Goal: Information Seeking & Learning: Learn about a topic

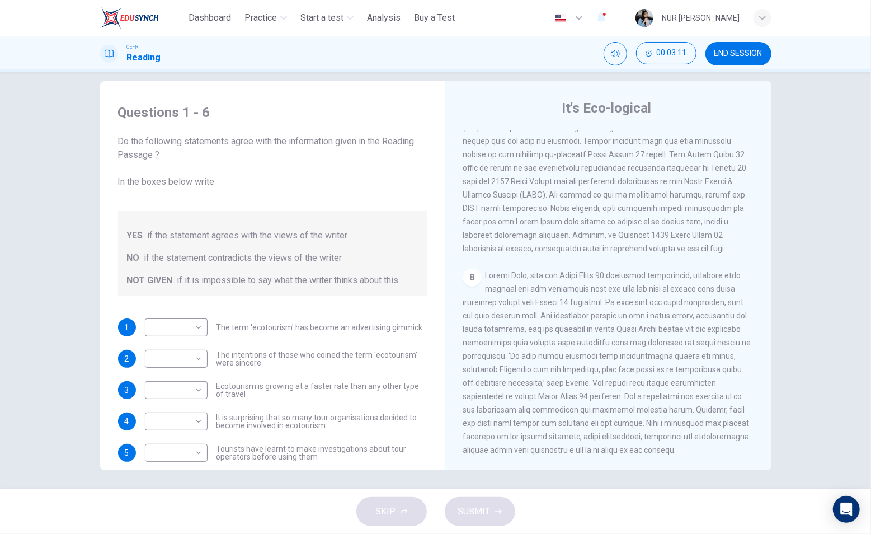
scroll to position [16, 0]
drag, startPoint x: 742, startPoint y: 61, endPoint x: 521, endPoint y: 69, distance: 221.2
click at [742, 61] on button "END SESSION" at bounding box center [739, 54] width 66 height 24
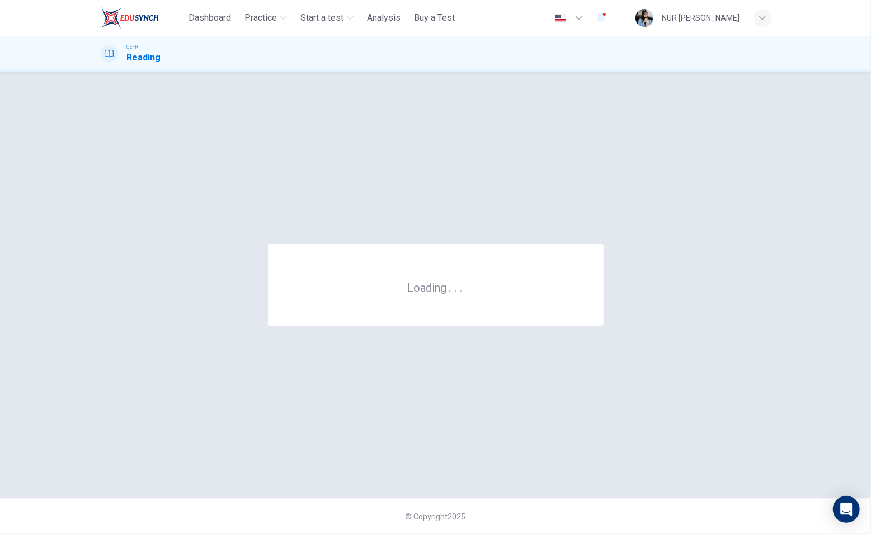
scroll to position [0, 0]
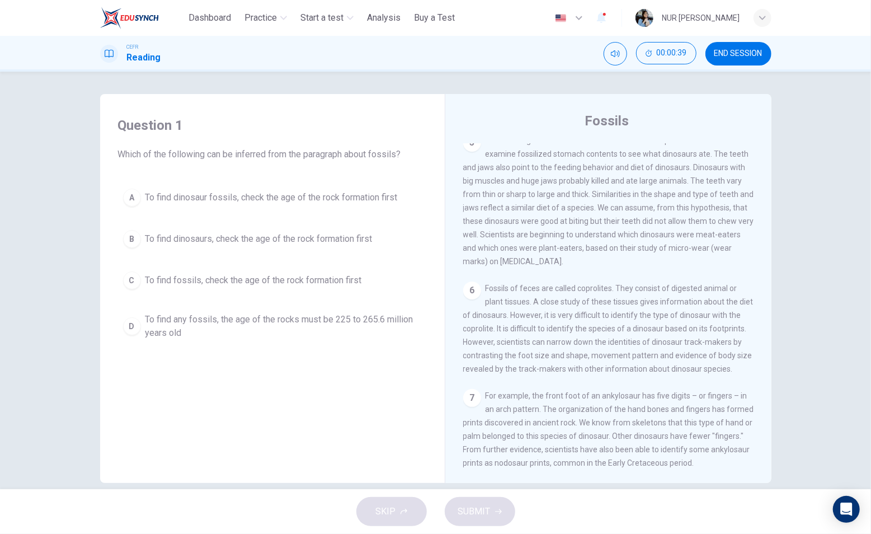
scroll to position [16, 0]
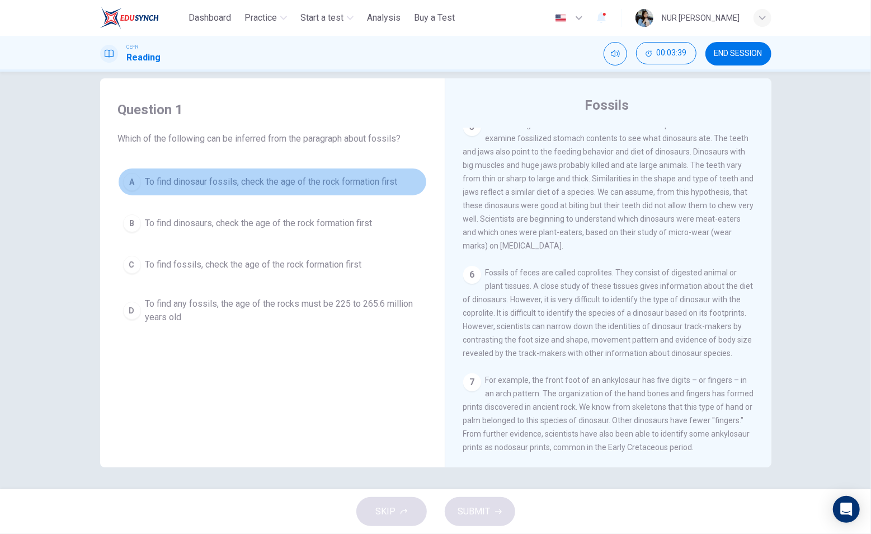
click at [130, 184] on div "A" at bounding box center [132, 182] width 18 height 18
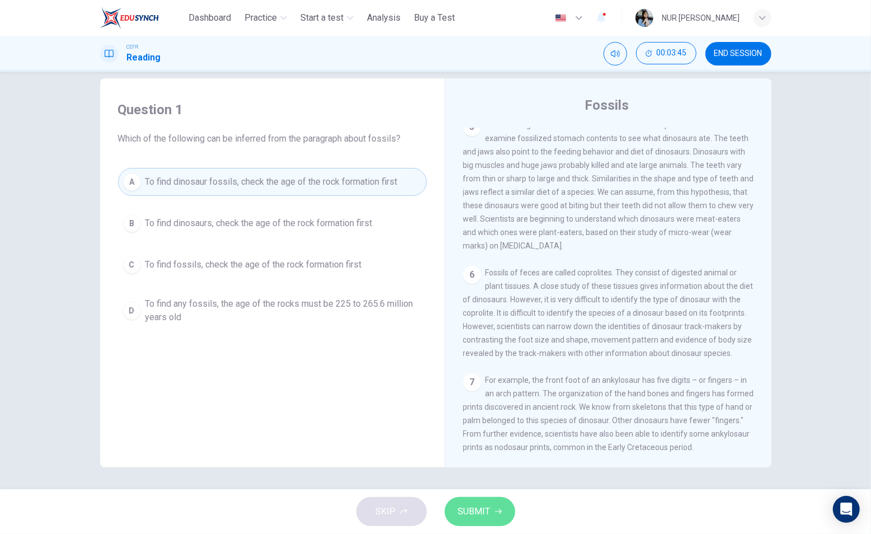
click at [473, 499] on button "SUBMIT" at bounding box center [480, 511] width 71 height 29
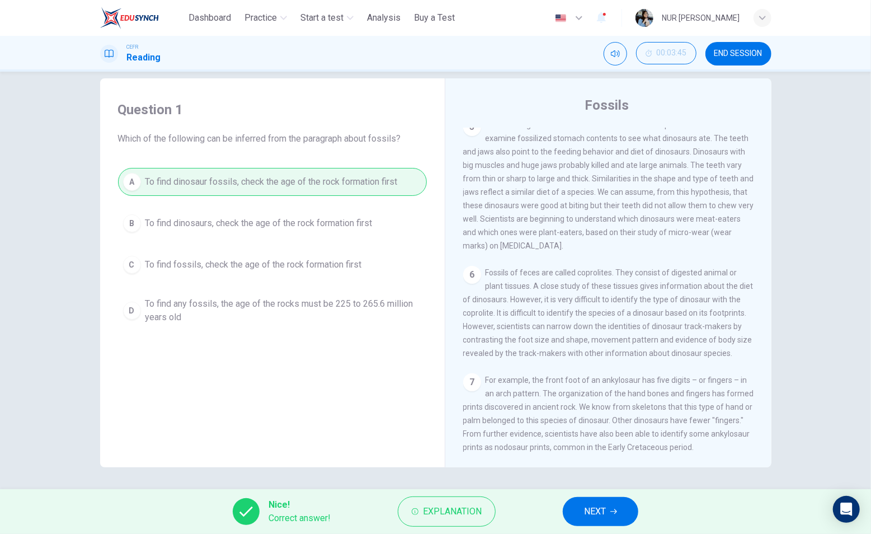
click at [620, 500] on button "NEXT" at bounding box center [601, 511] width 76 height 29
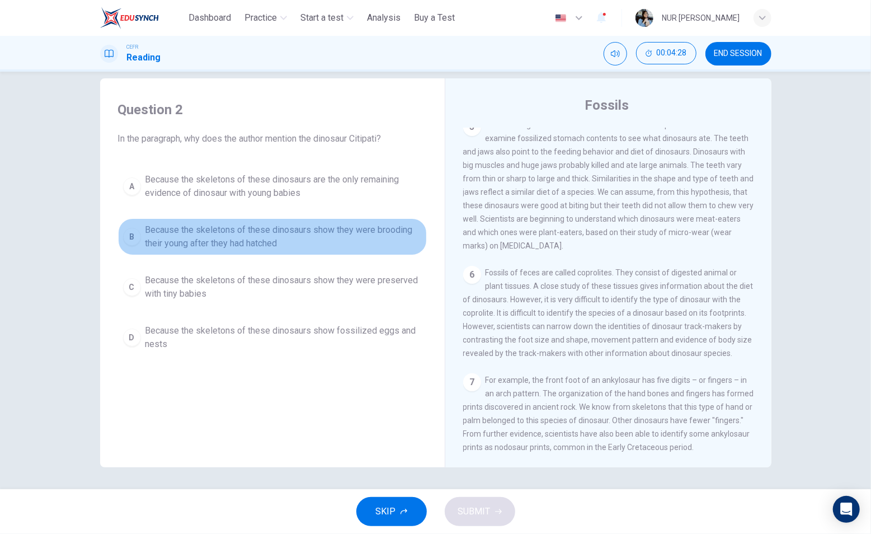
click at [133, 241] on div "B" at bounding box center [132, 237] width 18 height 18
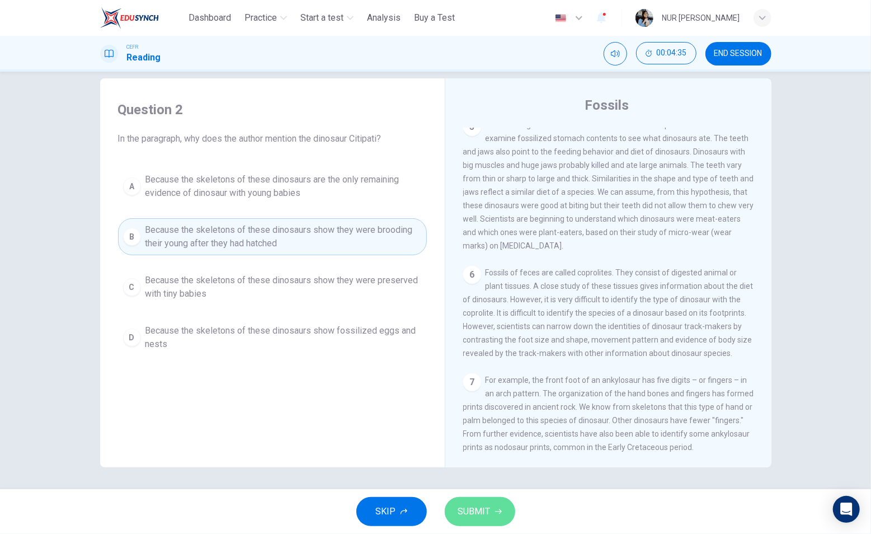
click at [475, 505] on span "SUBMIT" at bounding box center [474, 512] width 32 height 16
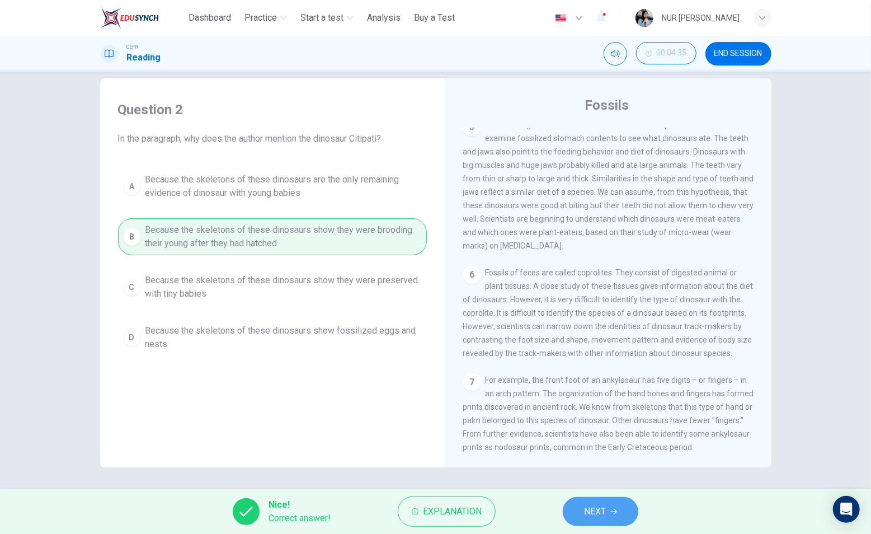
click at [592, 508] on span "NEXT" at bounding box center [595, 512] width 22 height 16
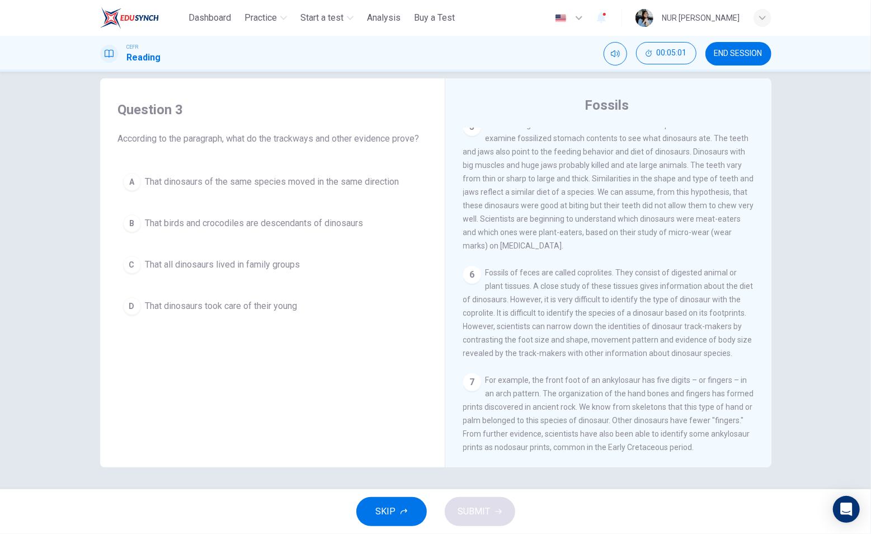
click at [134, 298] on button "D That dinosaurs took care of their young" at bounding box center [272, 306] width 309 height 28
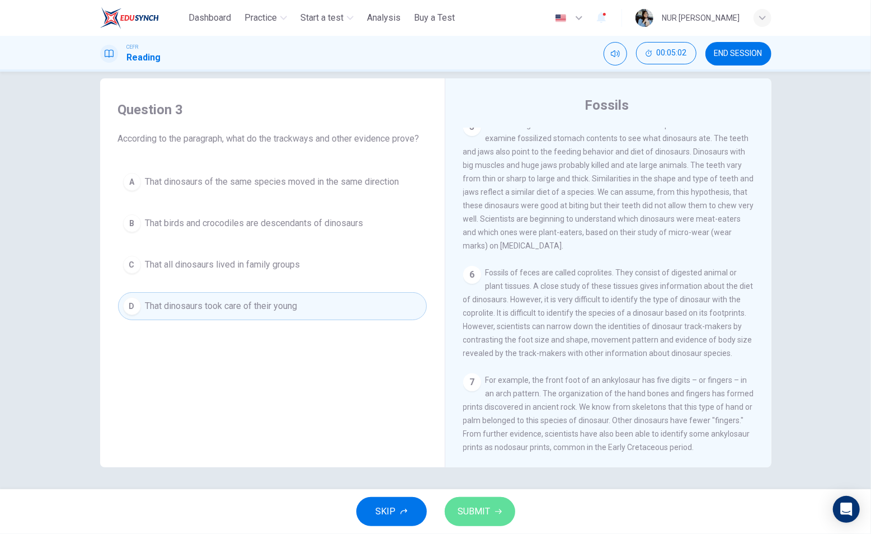
click at [470, 508] on span "SUBMIT" at bounding box center [474, 512] width 32 height 16
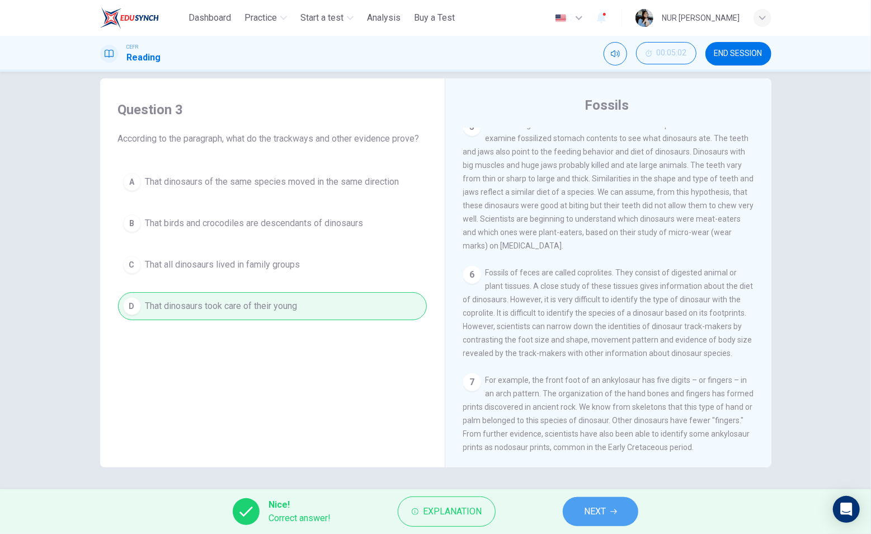
click at [581, 508] on button "NEXT" at bounding box center [601, 511] width 76 height 29
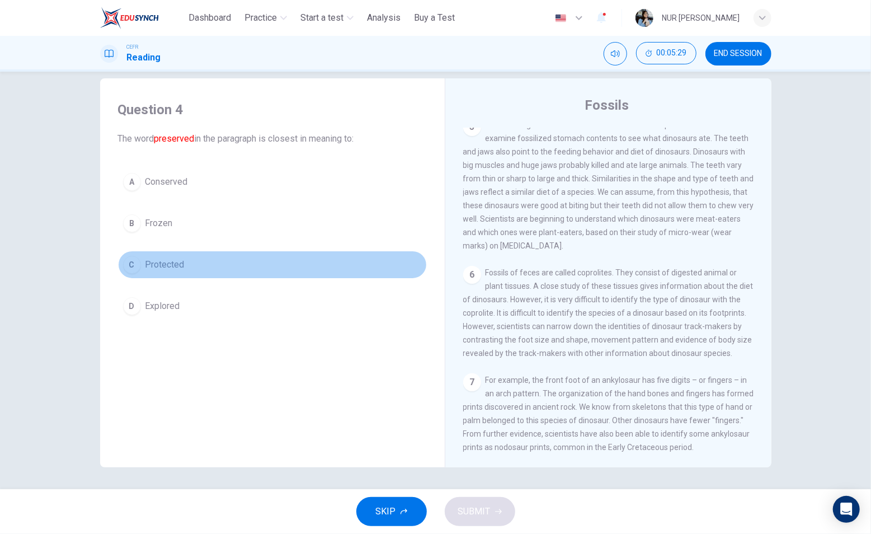
click at [128, 264] on div "C" at bounding box center [132, 265] width 18 height 18
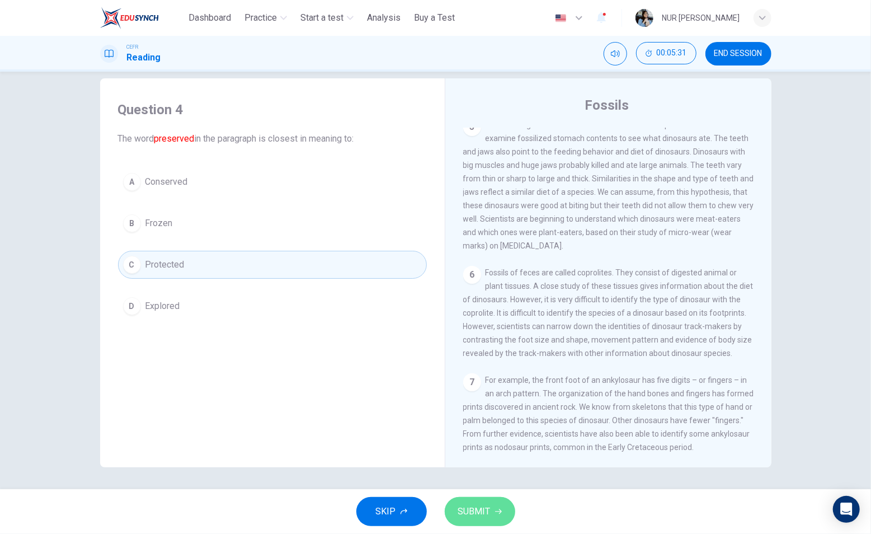
click at [493, 502] on button "SUBMIT" at bounding box center [480, 511] width 71 height 29
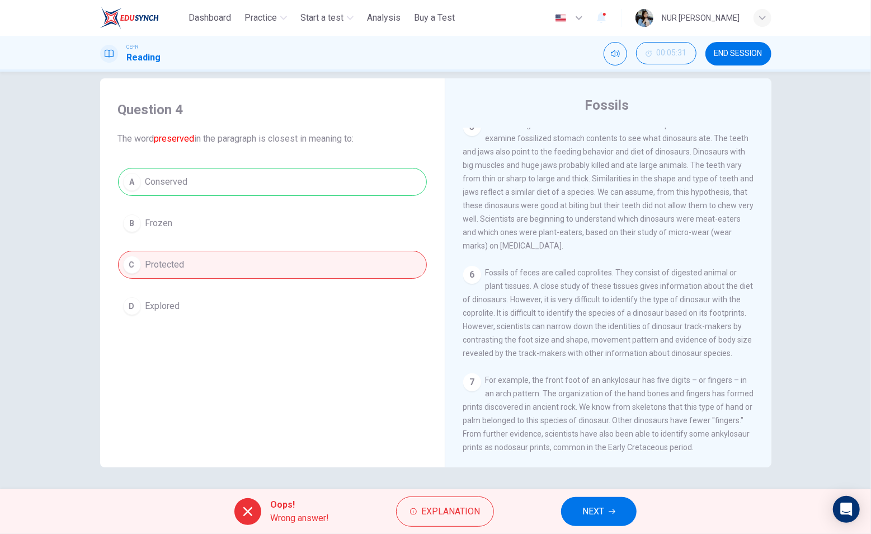
click at [552, 504] on div "Oops! Wrong answer! Explanation NEXT" at bounding box center [435, 511] width 871 height 45
click at [583, 499] on button "NEXT" at bounding box center [599, 511] width 76 height 29
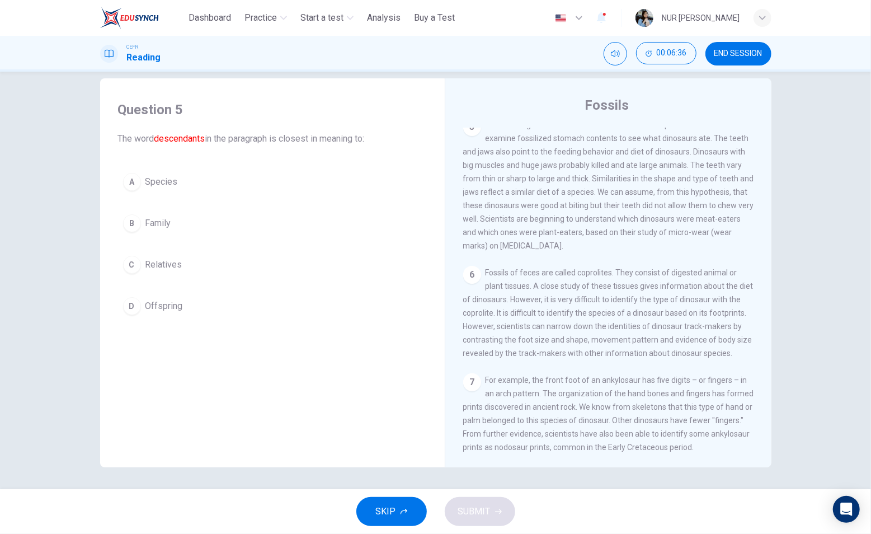
click at [134, 291] on div "A Species B Family C Relatives D Offspring" at bounding box center [272, 244] width 309 height 152
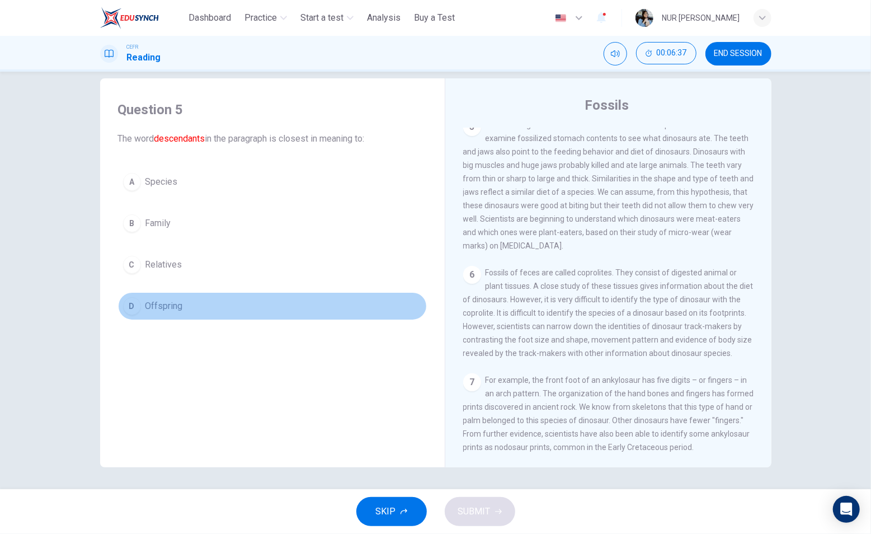
click at [132, 305] on div "D" at bounding box center [132, 306] width 18 height 18
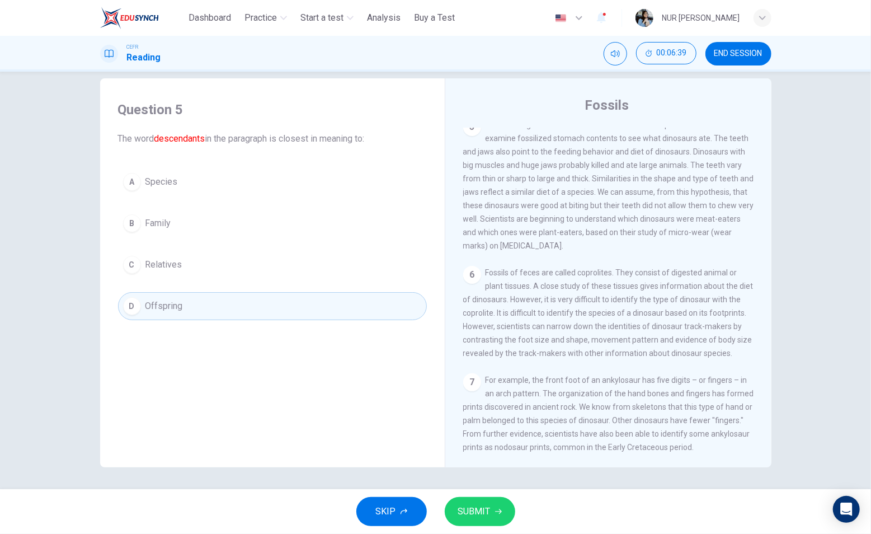
click at [444, 503] on div "SKIP SUBMIT" at bounding box center [435, 511] width 871 height 45
click at [461, 501] on button "SUBMIT" at bounding box center [480, 511] width 71 height 29
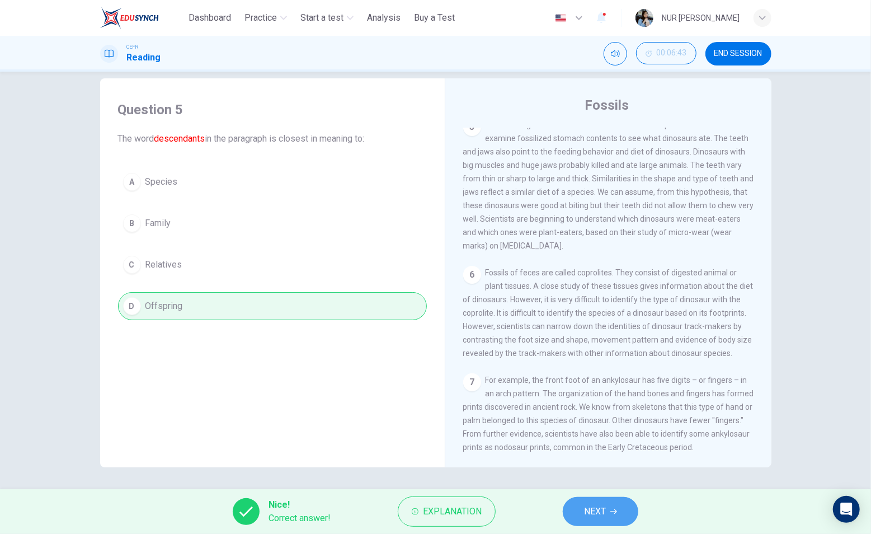
click at [567, 505] on button "NEXT" at bounding box center [601, 511] width 76 height 29
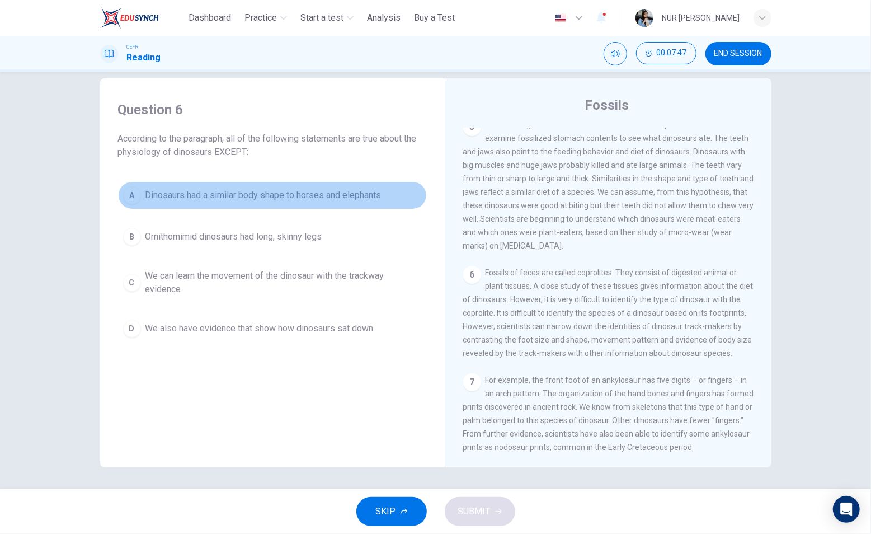
click at [127, 195] on div "A" at bounding box center [132, 195] width 18 height 18
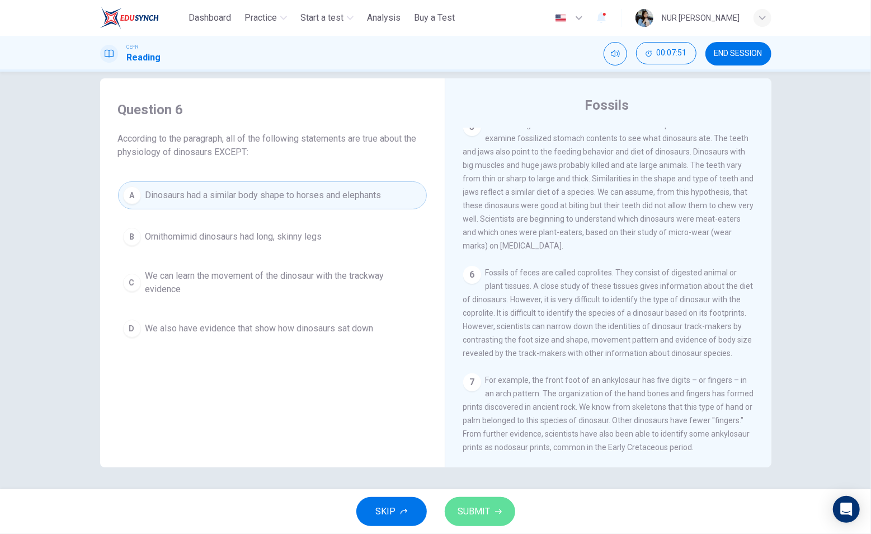
click at [471, 501] on button "SUBMIT" at bounding box center [480, 511] width 71 height 29
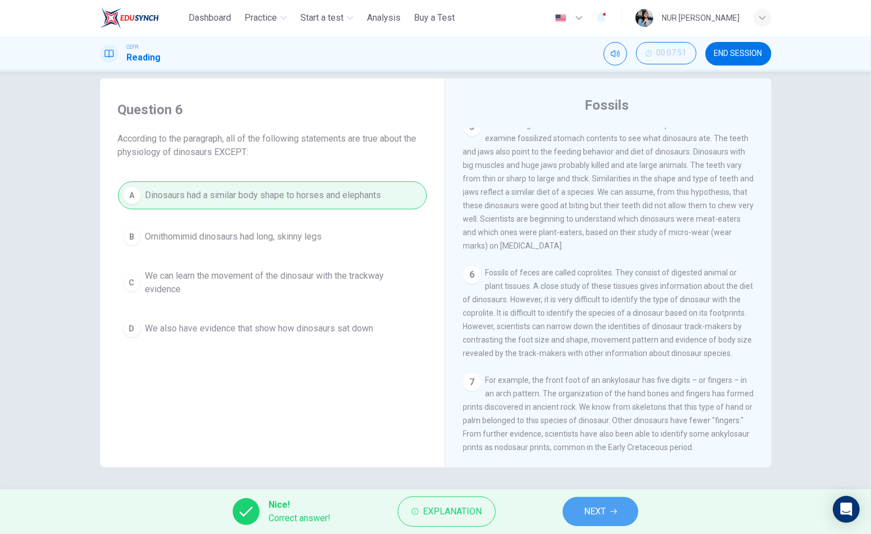
click at [588, 510] on span "NEXT" at bounding box center [595, 512] width 22 height 16
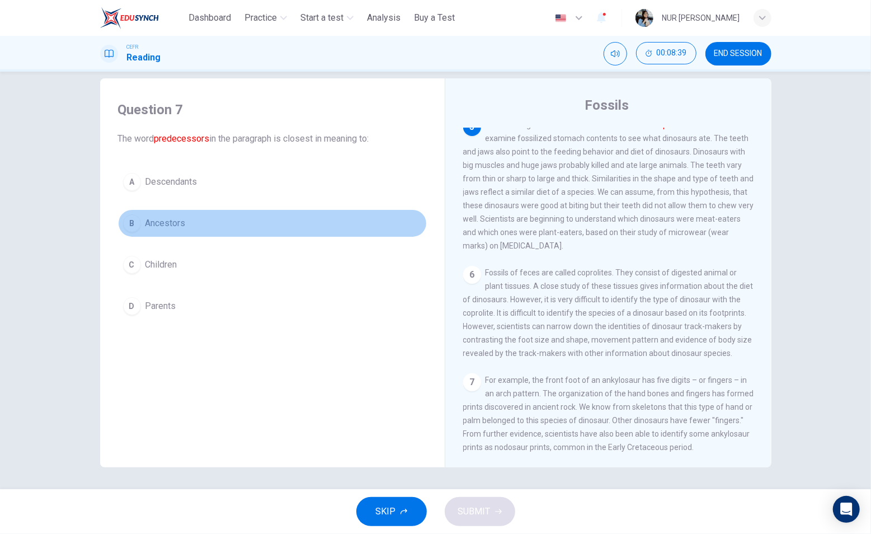
click at [132, 231] on button "B Ancestors" at bounding box center [272, 223] width 309 height 28
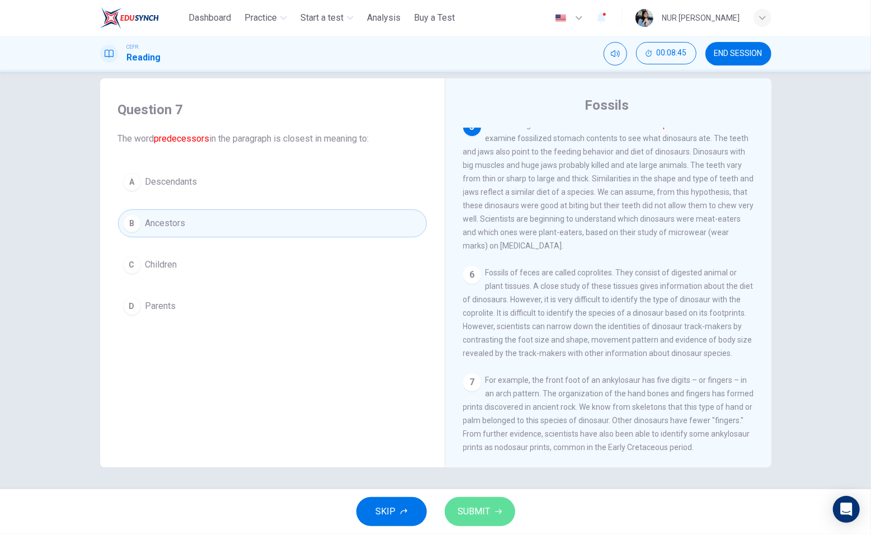
click at [467, 500] on button "SUBMIT" at bounding box center [480, 511] width 71 height 29
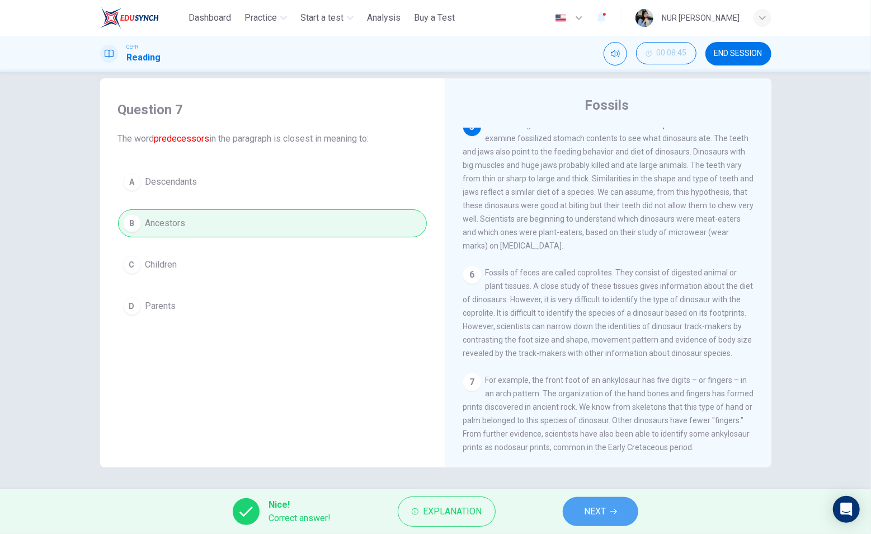
click at [593, 505] on span "NEXT" at bounding box center [595, 512] width 22 height 16
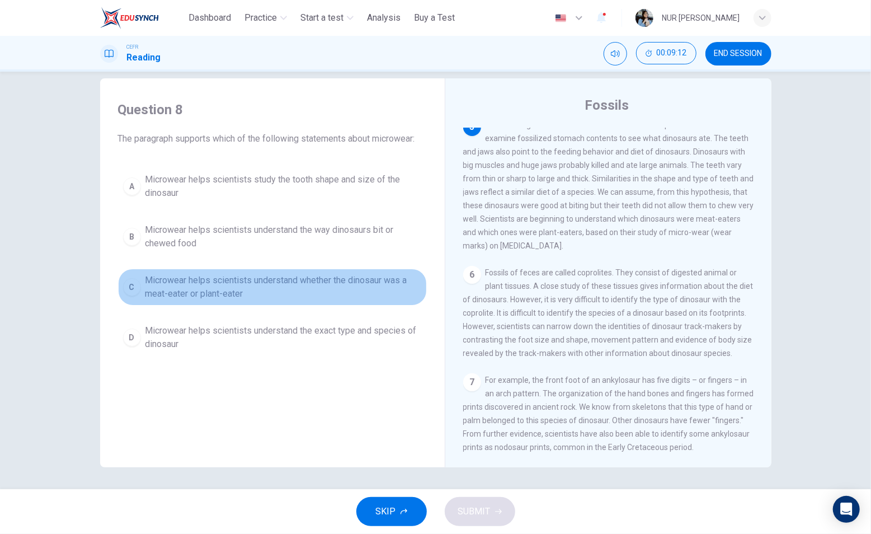
click at [133, 282] on div "C" at bounding box center [132, 287] width 18 height 18
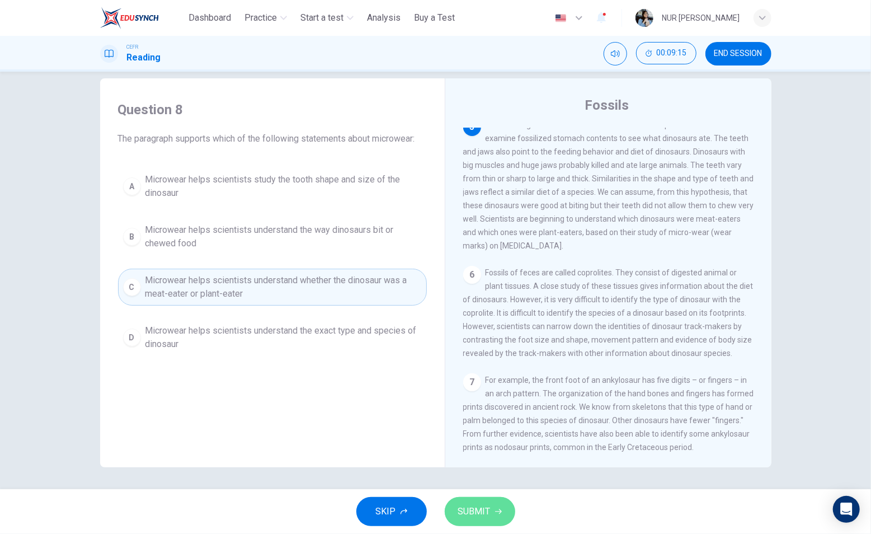
click at [487, 511] on span "SUBMIT" at bounding box center [474, 512] width 32 height 16
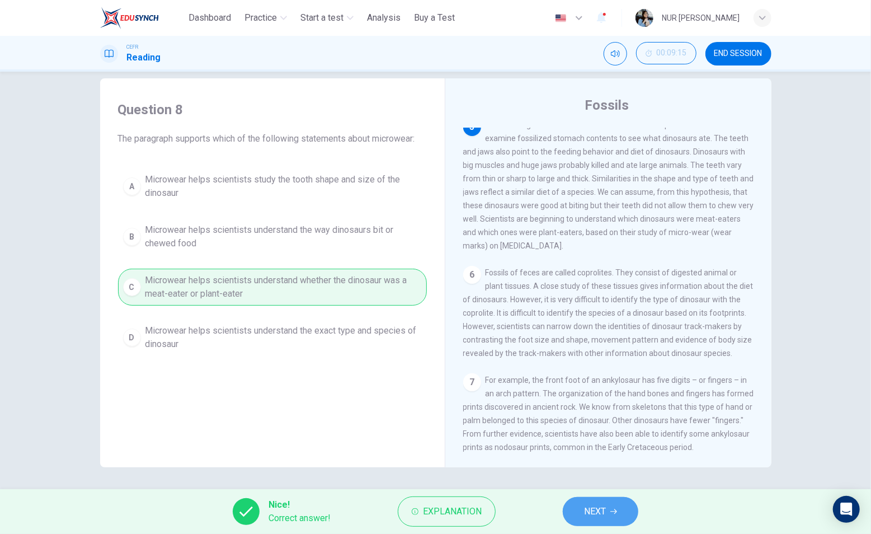
click at [616, 501] on button "NEXT" at bounding box center [601, 511] width 76 height 29
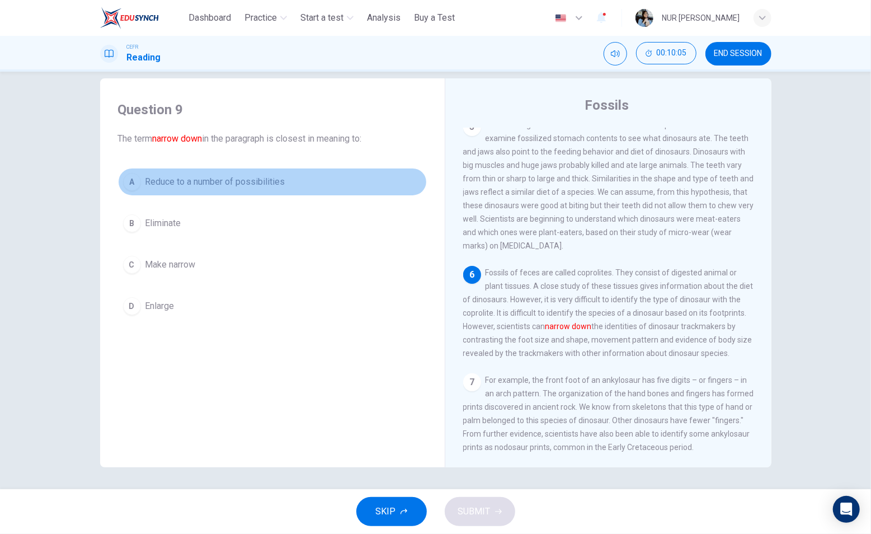
click at [123, 182] on div "A" at bounding box center [132, 182] width 18 height 18
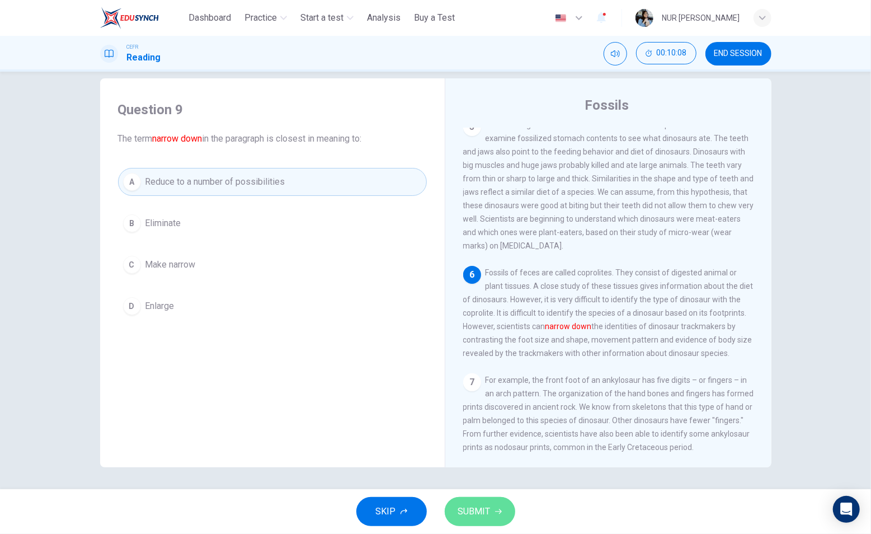
click at [485, 502] on button "SUBMIT" at bounding box center [480, 511] width 71 height 29
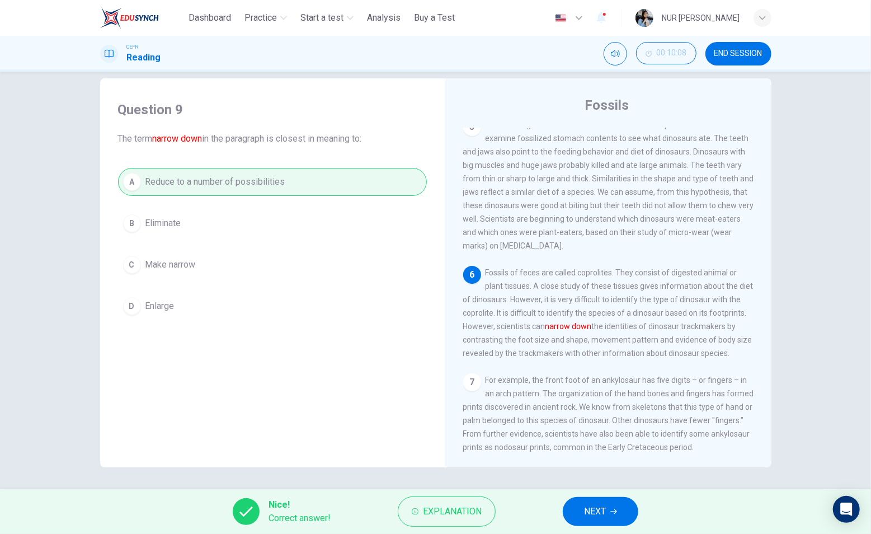
click at [613, 499] on button "NEXT" at bounding box center [601, 511] width 76 height 29
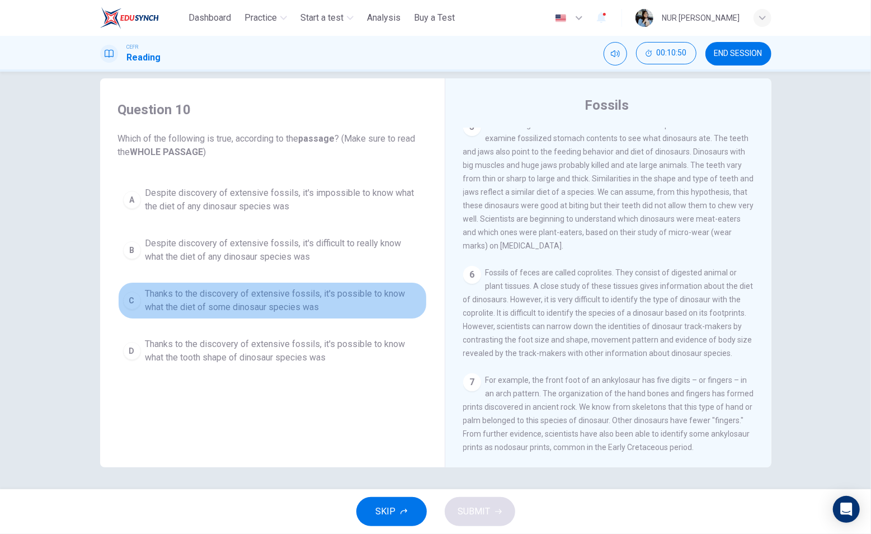
click at [134, 298] on div "C" at bounding box center [132, 301] width 18 height 18
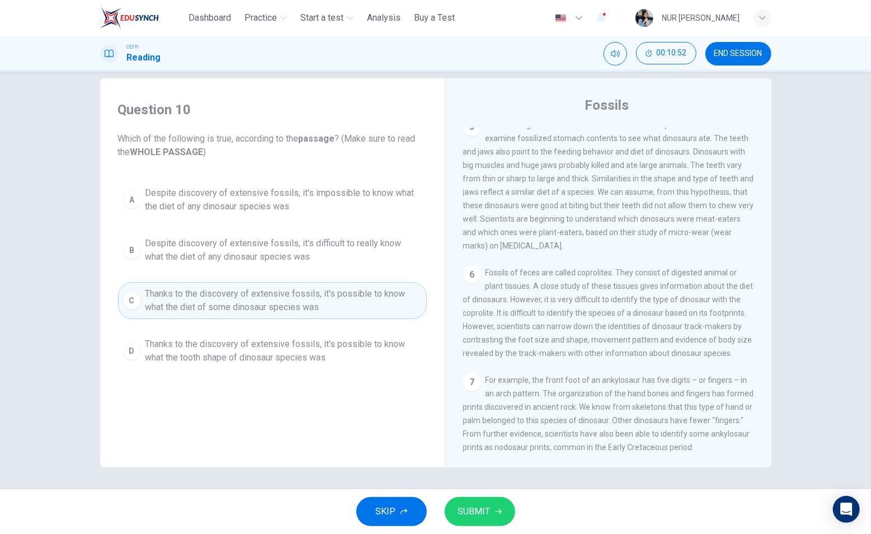
click at [494, 503] on button "SUBMIT" at bounding box center [480, 511] width 71 height 29
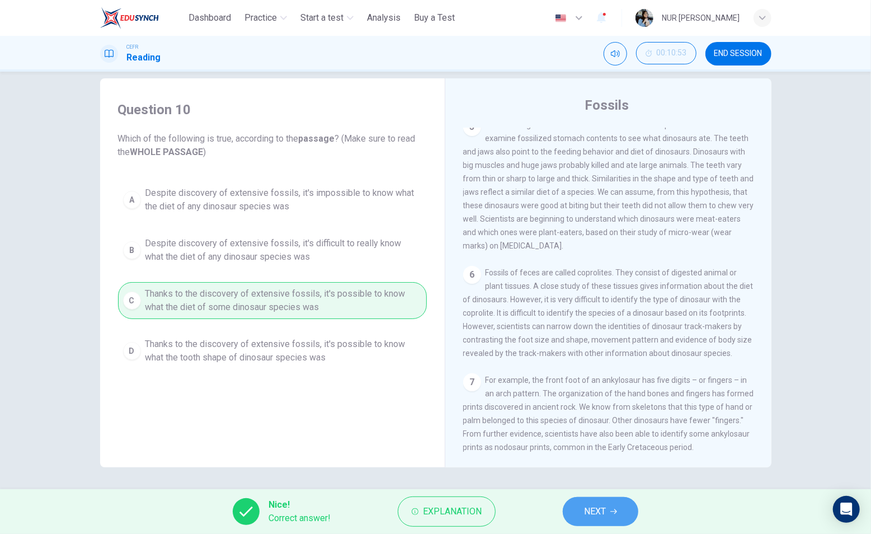
click at [587, 504] on span "NEXT" at bounding box center [595, 512] width 22 height 16
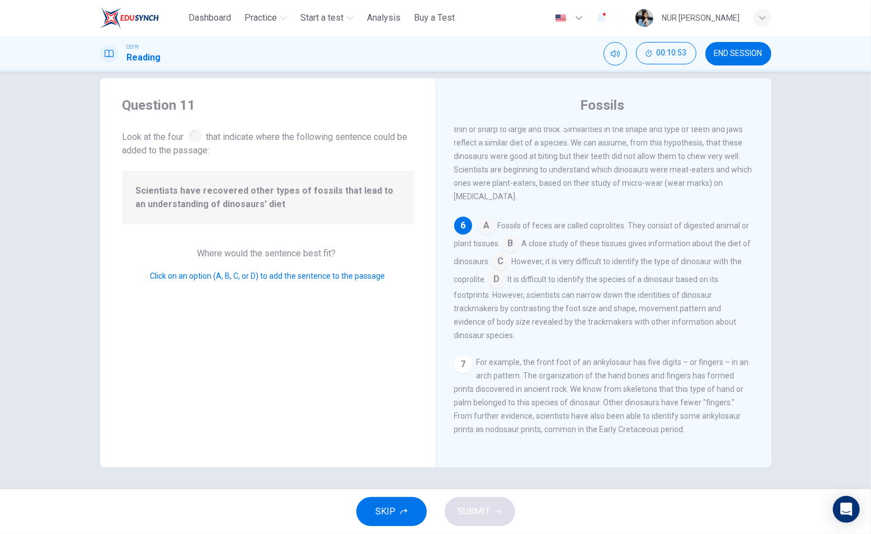
scroll to position [500, 0]
click at [517, 236] on input at bounding box center [511, 245] width 18 height 18
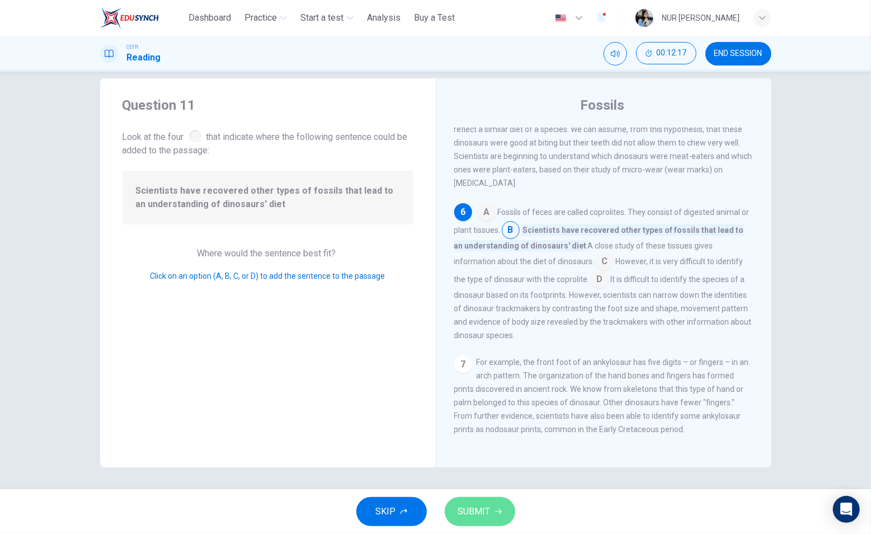
click at [495, 507] on button "SUBMIT" at bounding box center [480, 511] width 71 height 29
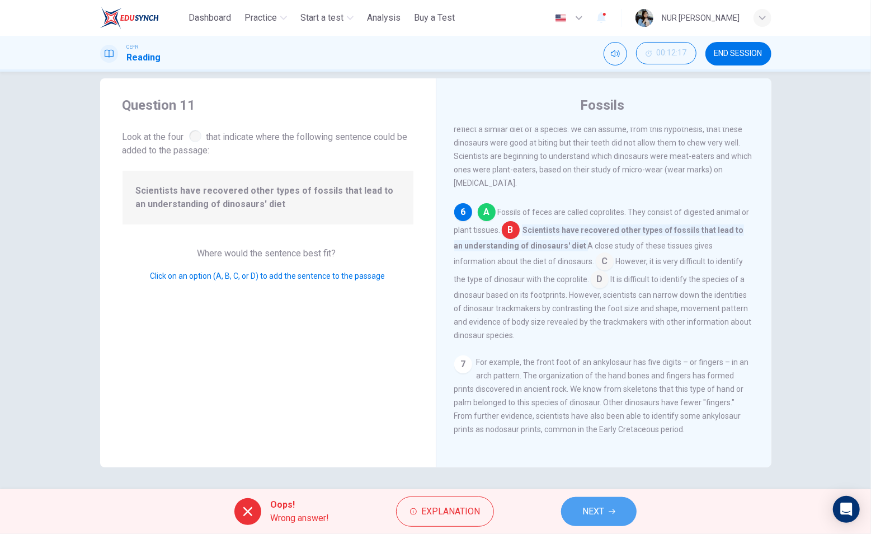
click at [583, 505] on span "NEXT" at bounding box center [594, 512] width 22 height 16
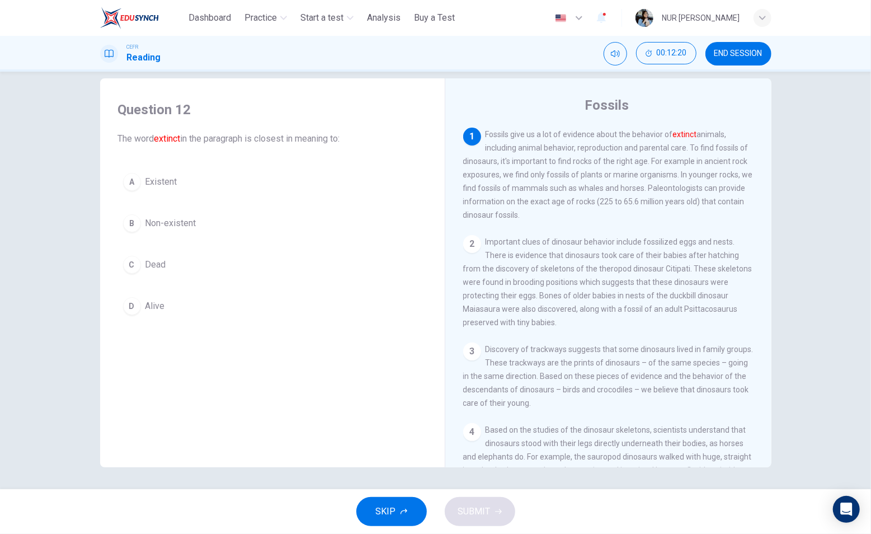
click at [132, 273] on button "C Dead" at bounding box center [272, 265] width 309 height 28
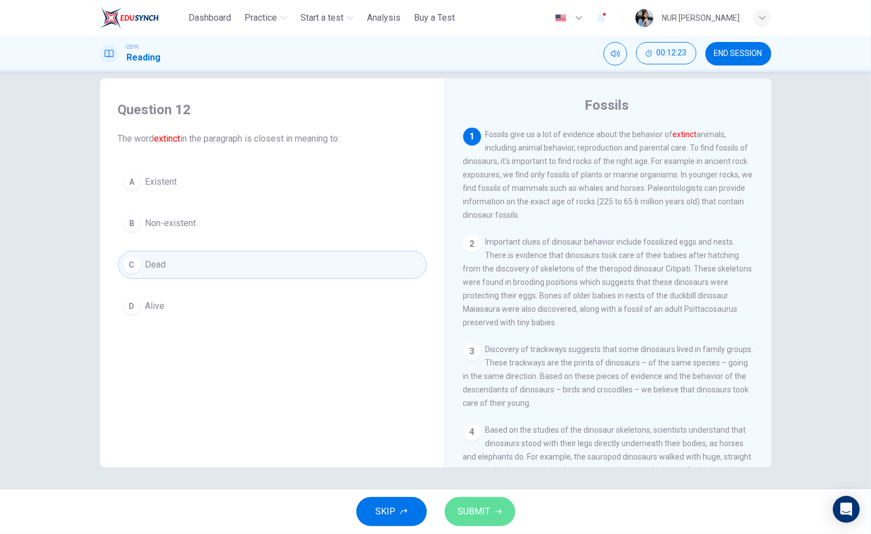
click at [487, 504] on span "SUBMIT" at bounding box center [474, 512] width 32 height 16
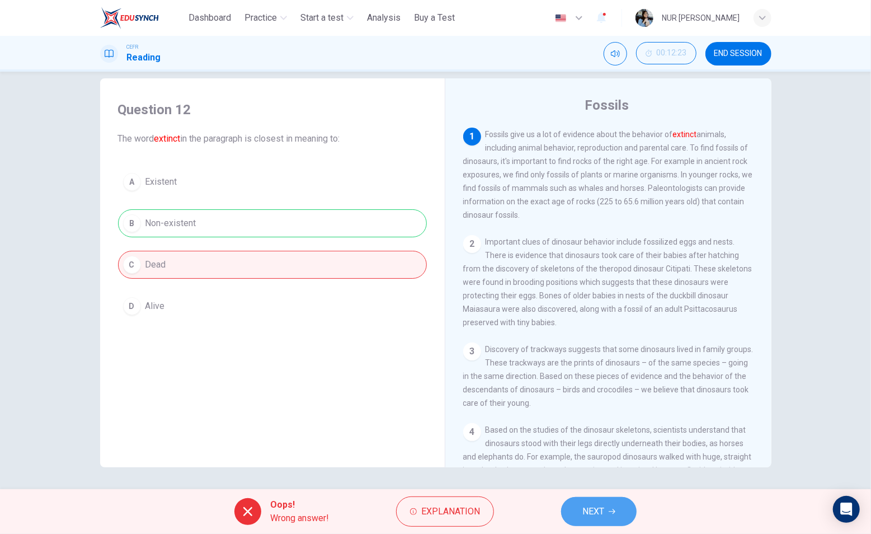
click at [585, 507] on span "NEXT" at bounding box center [594, 512] width 22 height 16
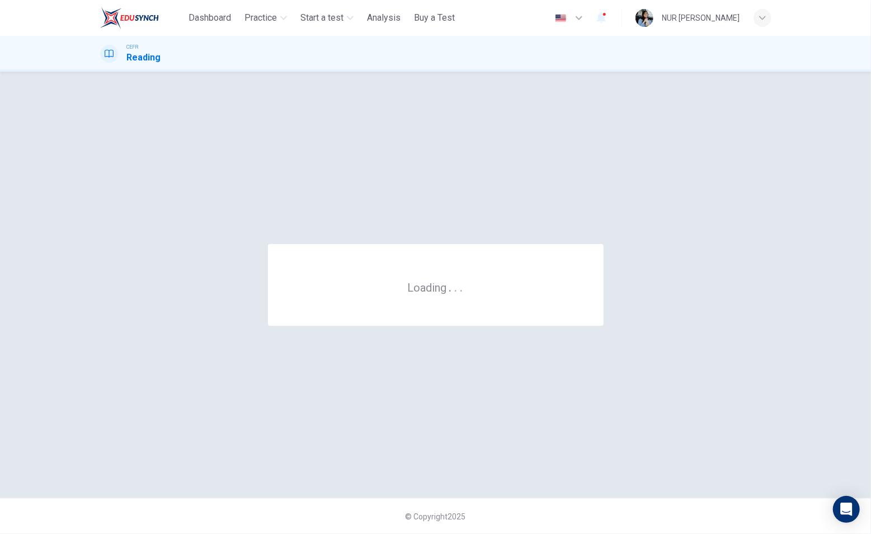
scroll to position [0, 0]
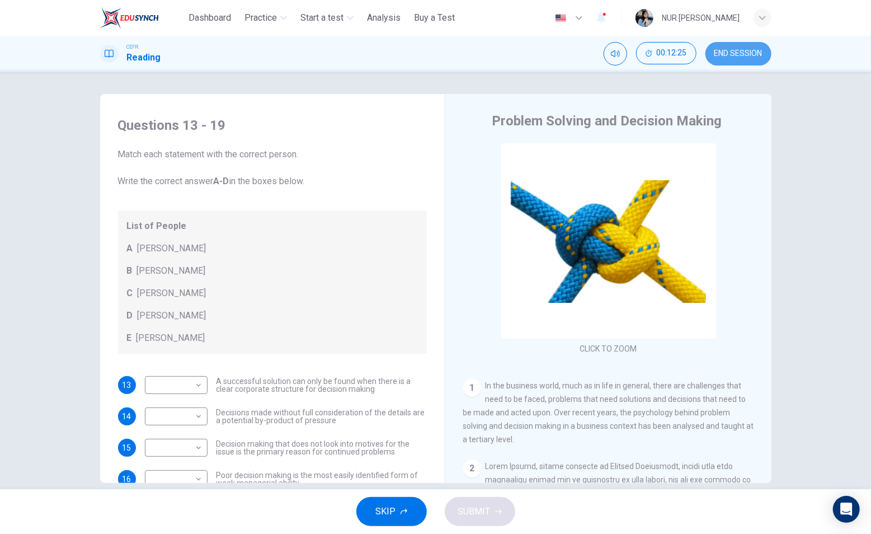
click at [745, 52] on span "END SESSION" at bounding box center [739, 53] width 48 height 9
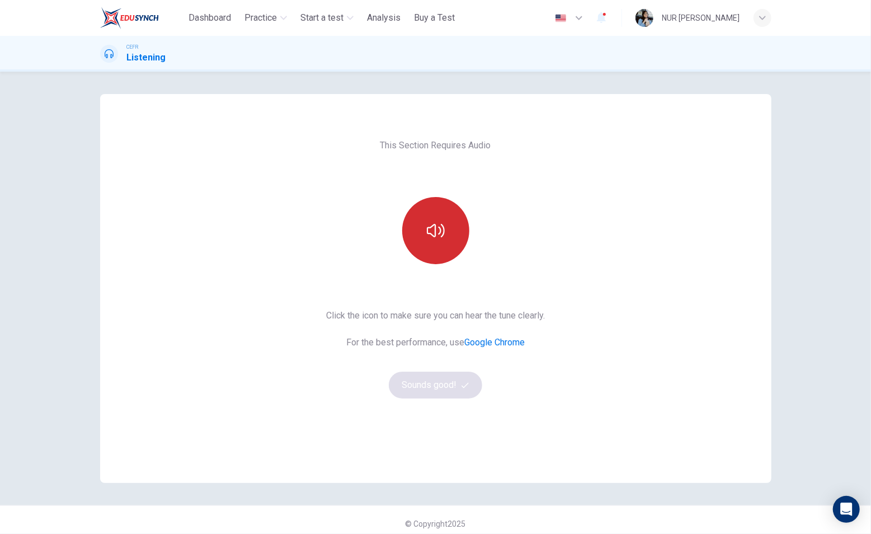
click at [427, 207] on button "button" at bounding box center [435, 230] width 67 height 67
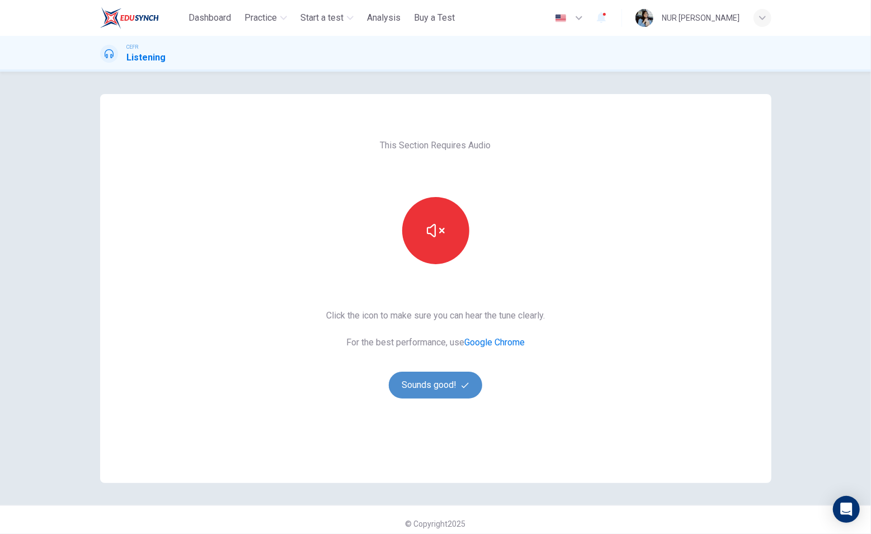
click at [434, 389] on button "Sounds good!" at bounding box center [436, 385] width 94 height 27
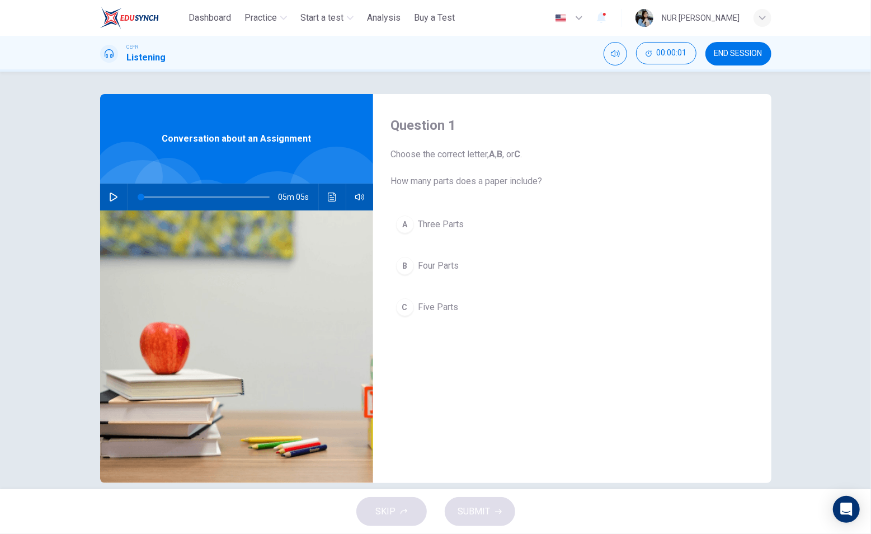
click at [110, 193] on icon "button" at bounding box center [114, 197] width 8 height 9
click at [109, 197] on icon "button" at bounding box center [113, 197] width 9 height 9
type input "*"
click at [726, 54] on span "END SESSION" at bounding box center [739, 53] width 48 height 9
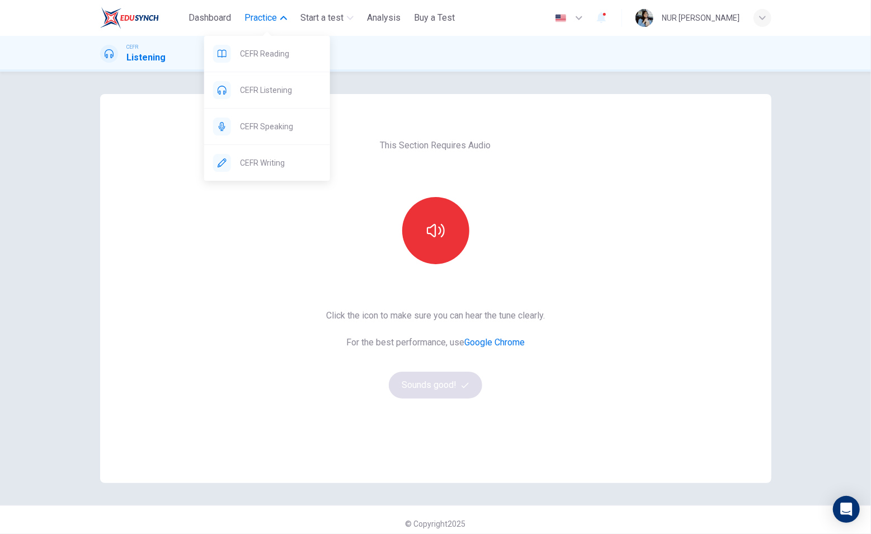
click at [279, 23] on button "Practice" at bounding box center [265, 18] width 51 height 20
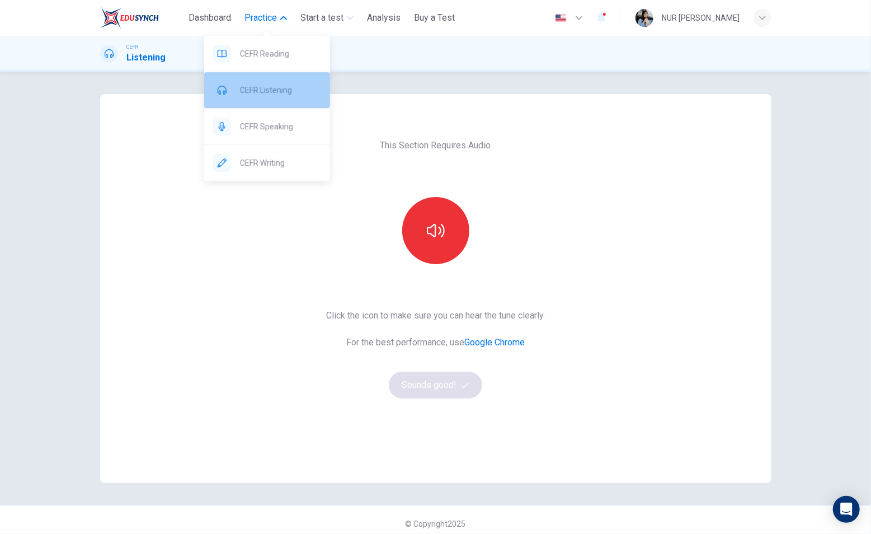
click at [266, 96] on span "CEFR Listening" at bounding box center [280, 89] width 81 height 13
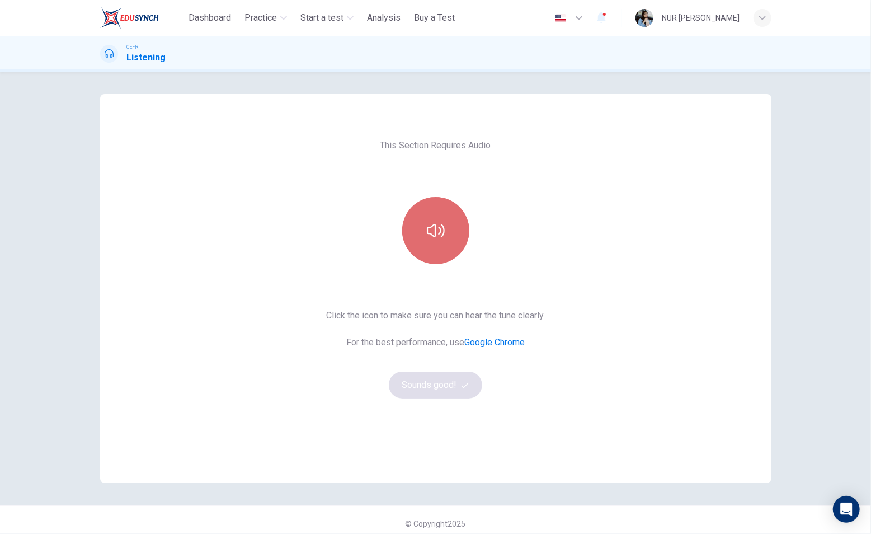
click at [445, 205] on button "button" at bounding box center [435, 230] width 67 height 67
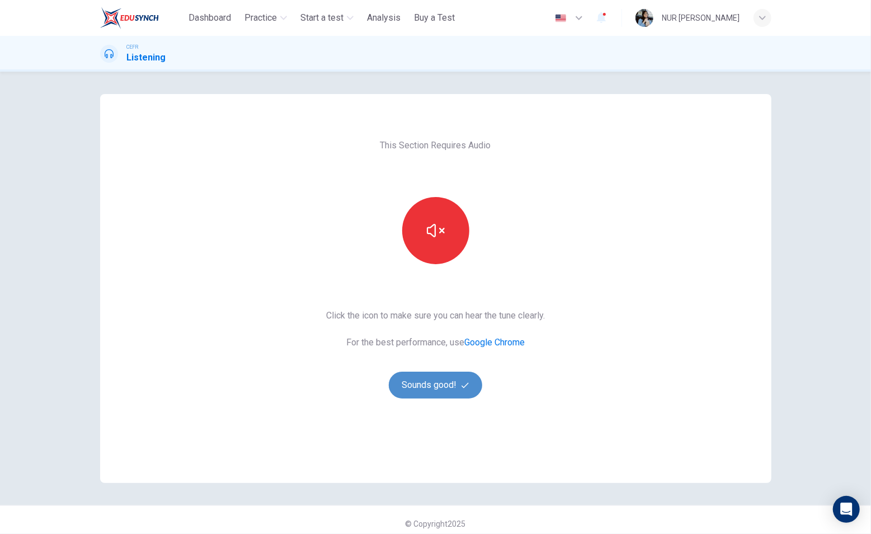
click at [428, 390] on button "Sounds good!" at bounding box center [436, 385] width 94 height 27
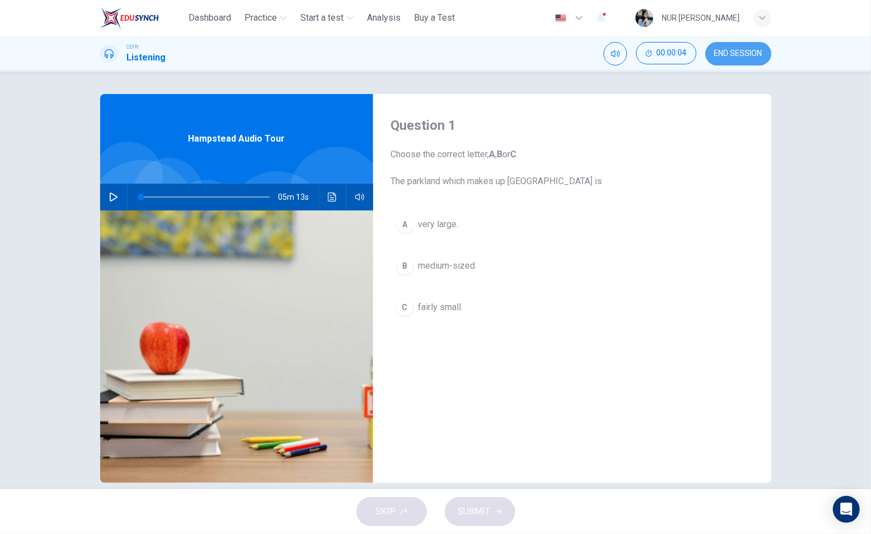
click at [732, 61] on button "END SESSION" at bounding box center [739, 54] width 66 height 24
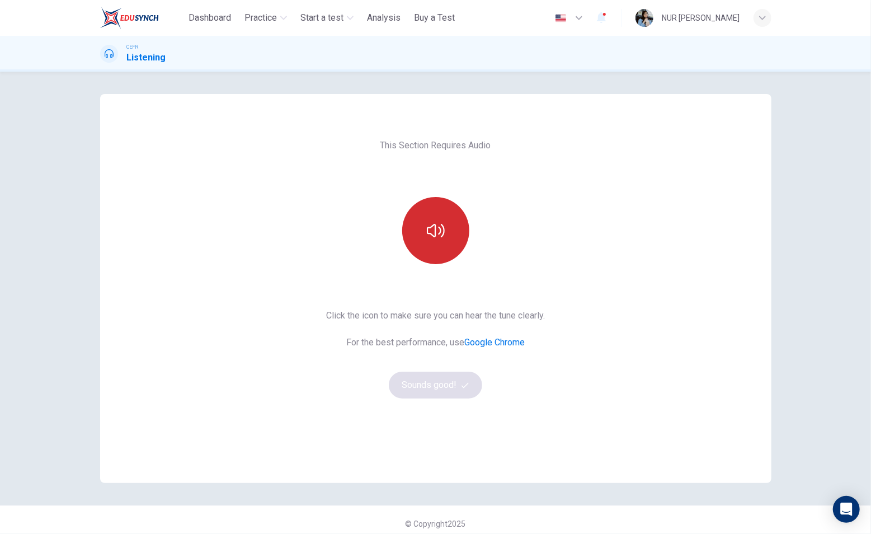
click at [428, 225] on icon "button" at bounding box center [436, 231] width 18 height 18
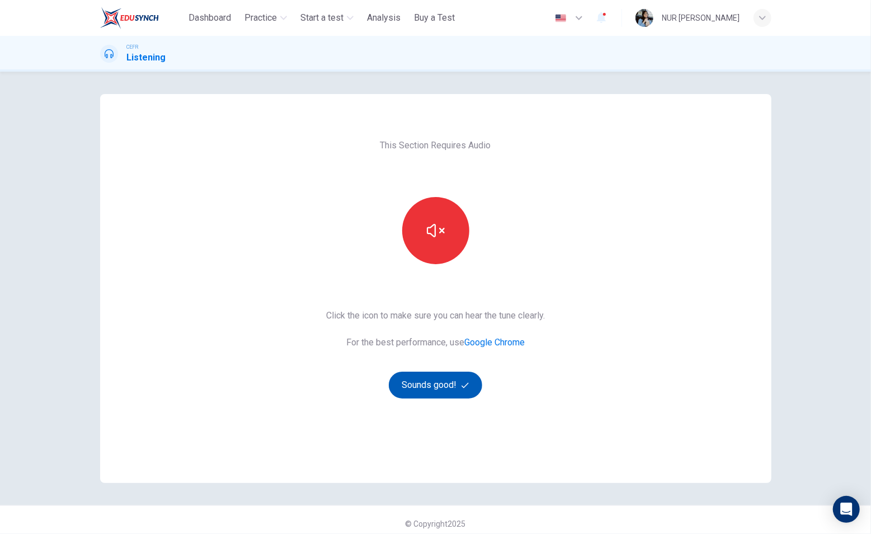
click at [442, 376] on button "Sounds good!" at bounding box center [436, 385] width 94 height 27
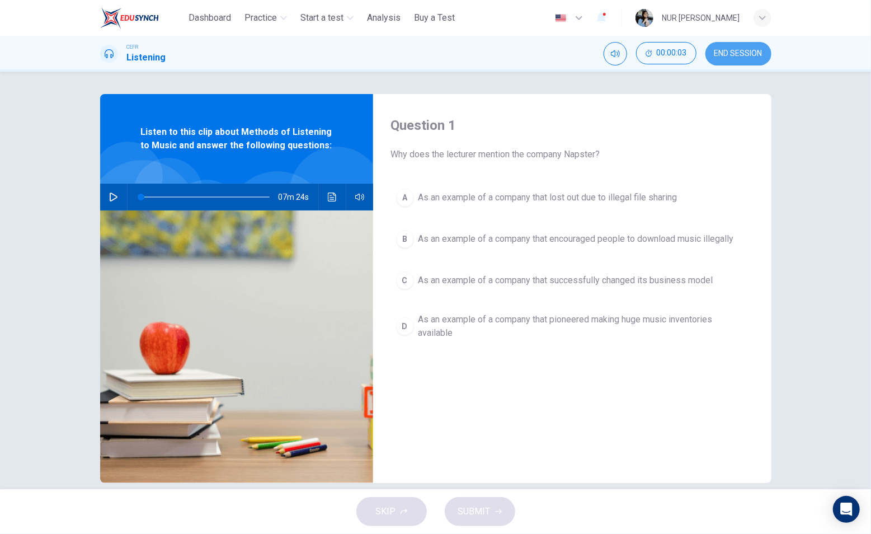
click at [726, 59] on button "END SESSION" at bounding box center [739, 54] width 66 height 24
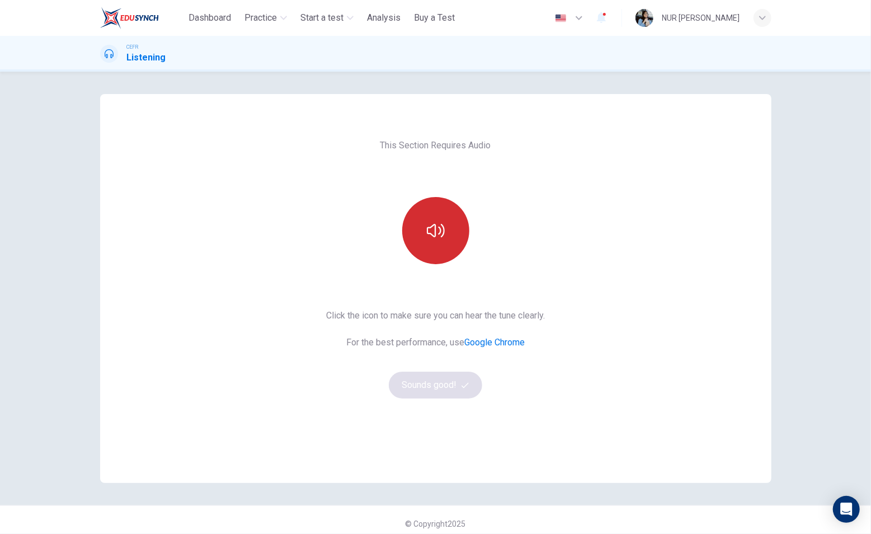
click at [427, 232] on icon "button" at bounding box center [436, 231] width 18 height 18
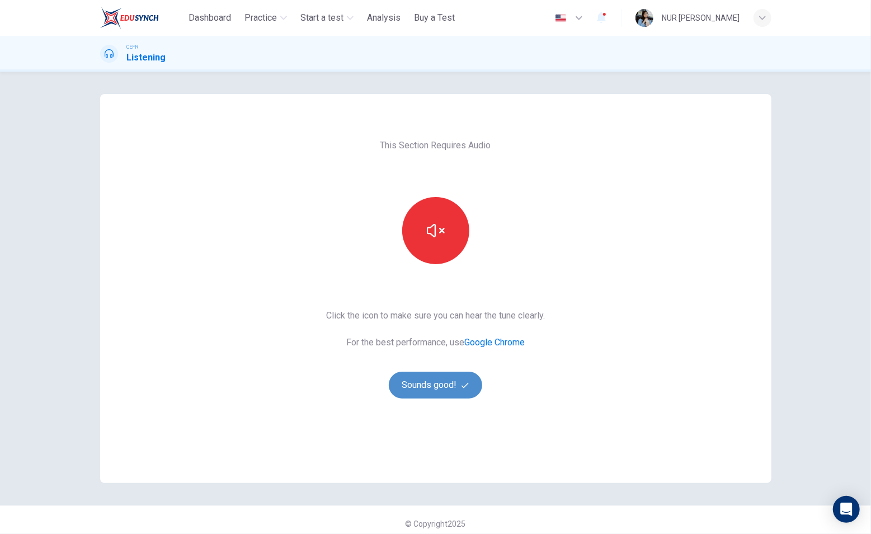
click at [426, 384] on button "Sounds good!" at bounding box center [436, 385] width 94 height 27
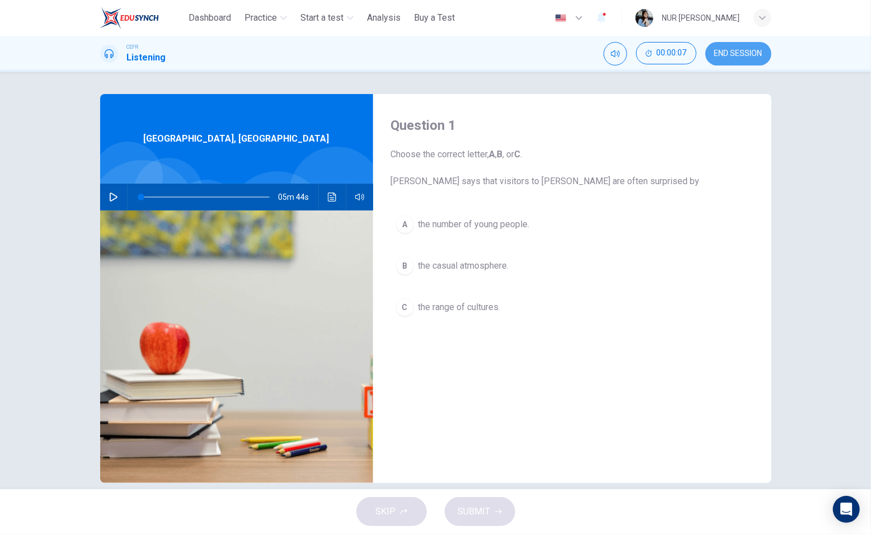
click at [730, 54] on span "END SESSION" at bounding box center [739, 53] width 48 height 9
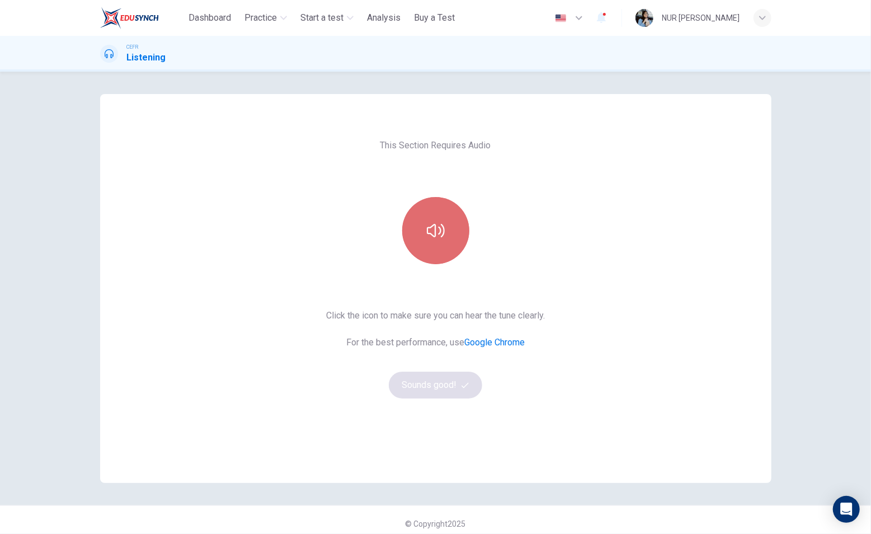
click at [419, 227] on button "button" at bounding box center [435, 230] width 67 height 67
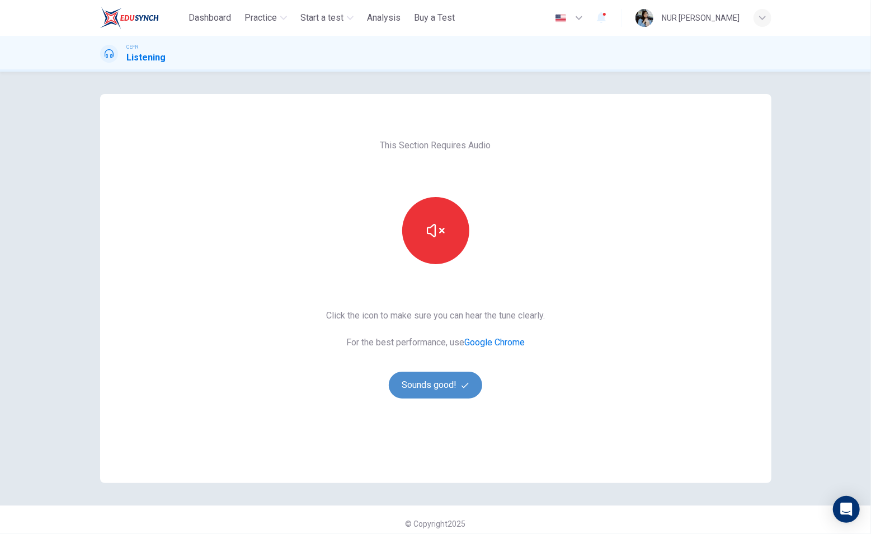
click at [419, 388] on button "Sounds good!" at bounding box center [436, 385] width 94 height 27
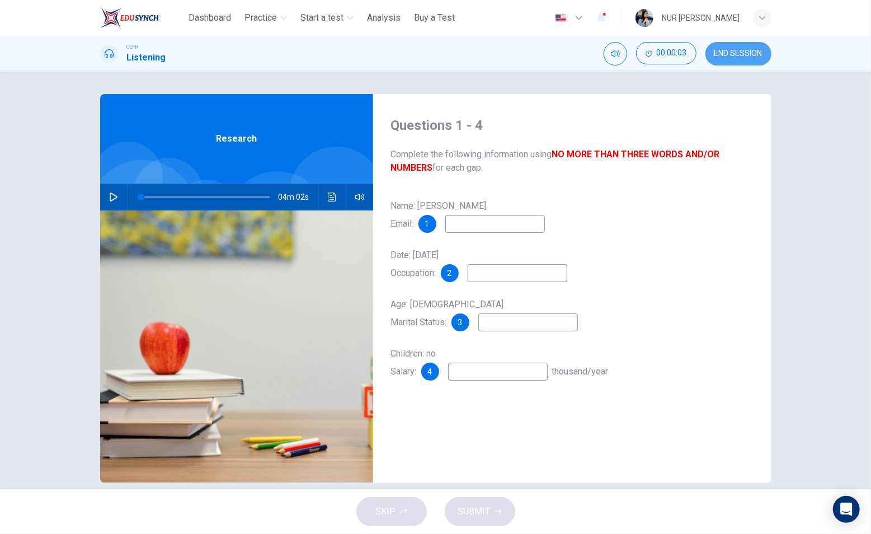
click at [724, 65] on button "END SESSION" at bounding box center [739, 54] width 66 height 24
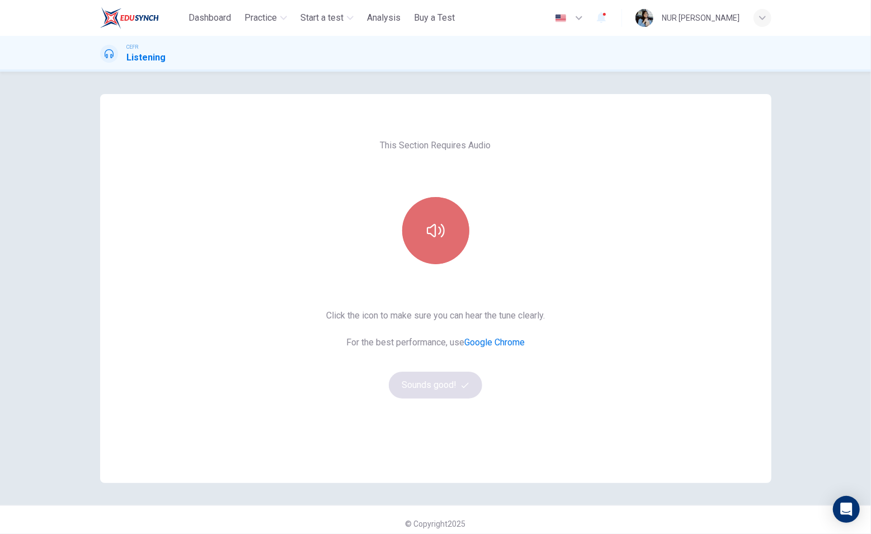
click at [420, 233] on button "button" at bounding box center [435, 230] width 67 height 67
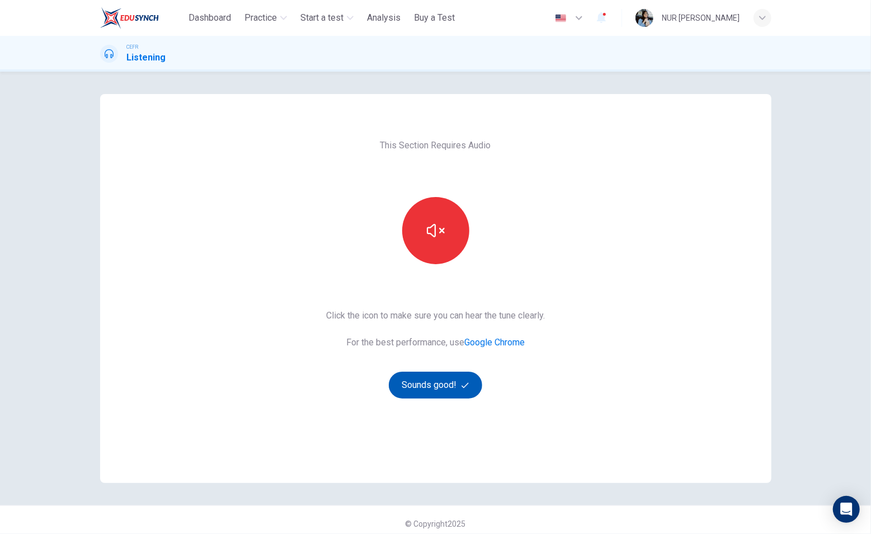
click at [448, 396] on button "Sounds good!" at bounding box center [436, 385] width 94 height 27
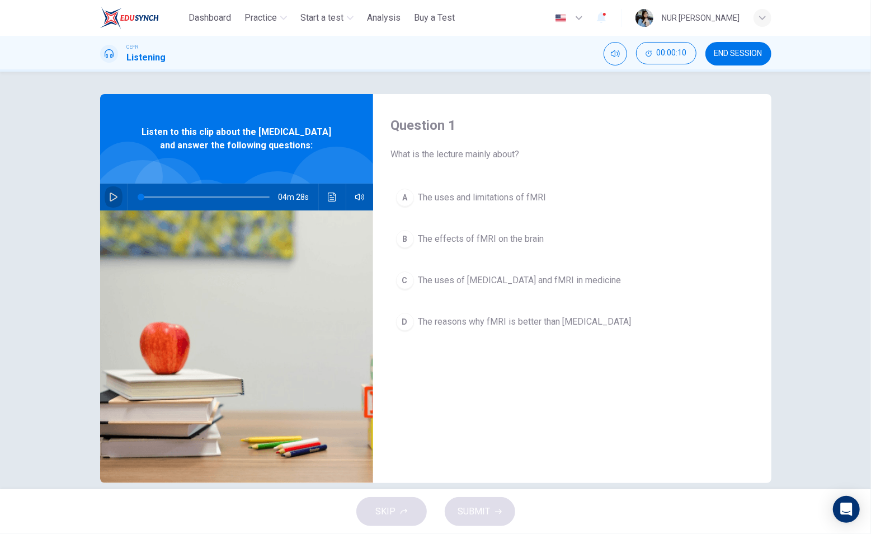
click at [115, 207] on button "button" at bounding box center [114, 197] width 18 height 27
click at [112, 201] on icon "button" at bounding box center [113, 197] width 9 height 9
type input "*"
click at [739, 42] on button "END SESSION" at bounding box center [739, 54] width 66 height 24
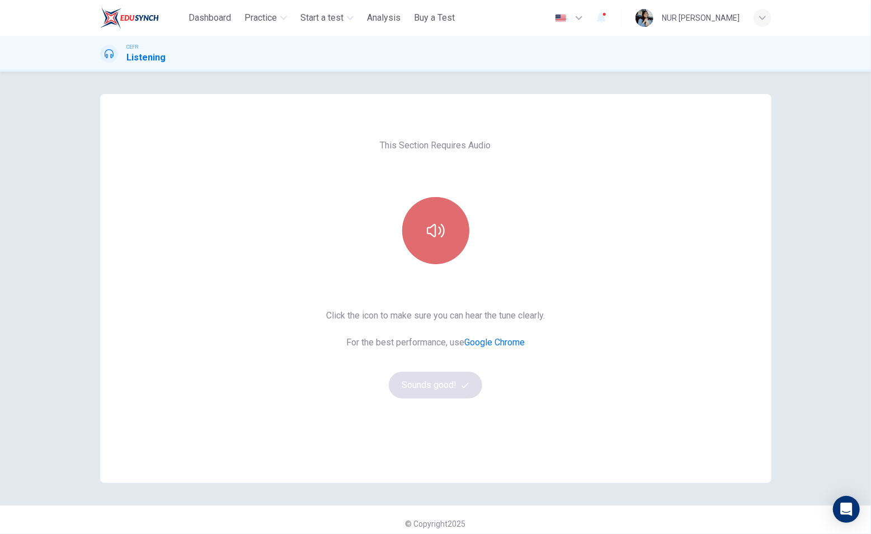
click at [418, 200] on button "button" at bounding box center [435, 230] width 67 height 67
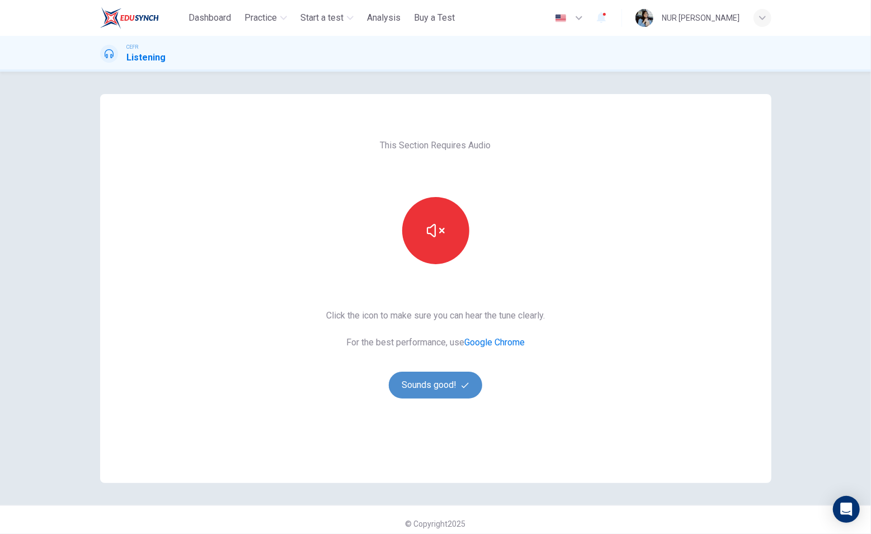
click at [436, 374] on button "Sounds good!" at bounding box center [436, 385] width 94 height 27
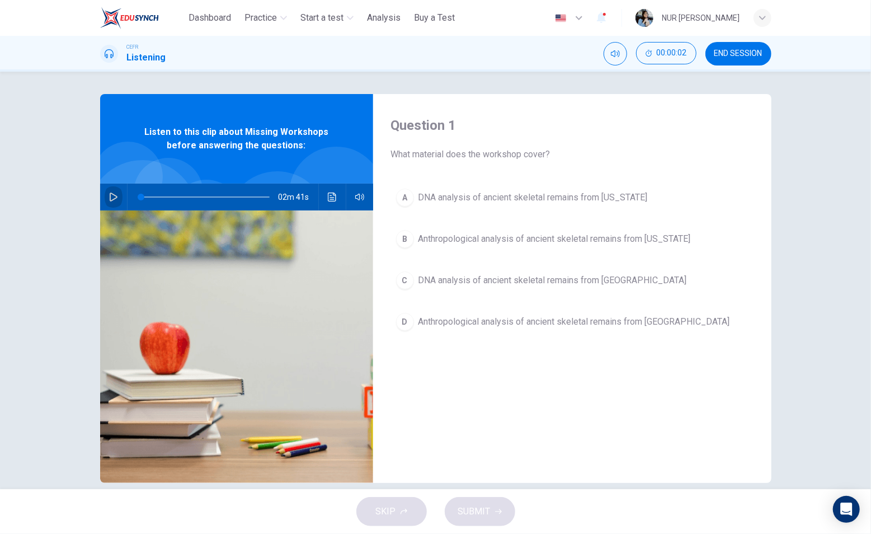
click at [105, 193] on button "button" at bounding box center [114, 197] width 18 height 27
drag, startPoint x: 138, startPoint y: 198, endPoint x: 115, endPoint y: 196, distance: 23.6
click at [115, 196] on div "02m 39s" at bounding box center [236, 197] width 273 height 27
click at [114, 195] on button "button" at bounding box center [114, 197] width 18 height 27
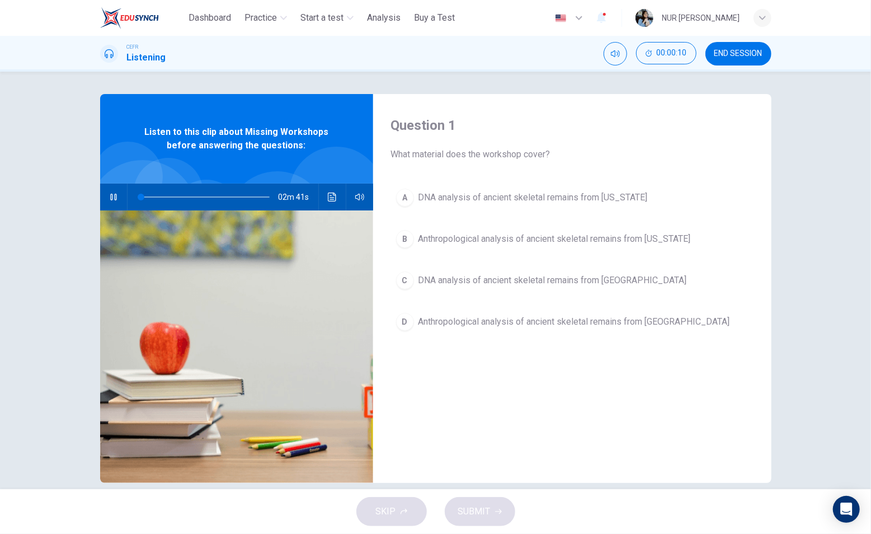
type input "*"
drag, startPoint x: 146, startPoint y: 199, endPoint x: 104, endPoint y: 196, distance: 42.1
click at [104, 196] on div "02m 41s" at bounding box center [236, 197] width 273 height 27
drag, startPoint x: 139, startPoint y: 200, endPoint x: 112, endPoint y: 198, distance: 27.6
click at [112, 198] on div "02m 41s" at bounding box center [236, 197] width 273 height 27
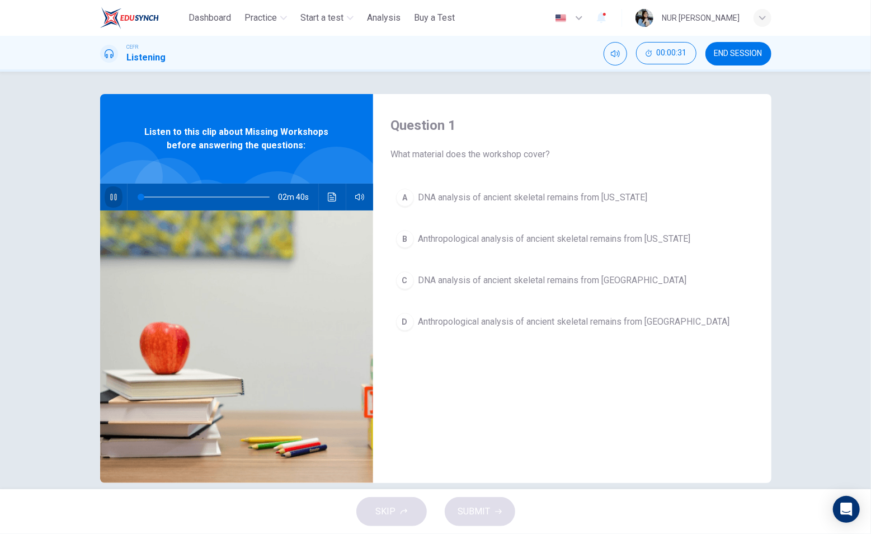
click at [110, 196] on icon "button" at bounding box center [113, 197] width 9 height 9
click at [114, 200] on button "button" at bounding box center [114, 197] width 18 height 27
type input "*"
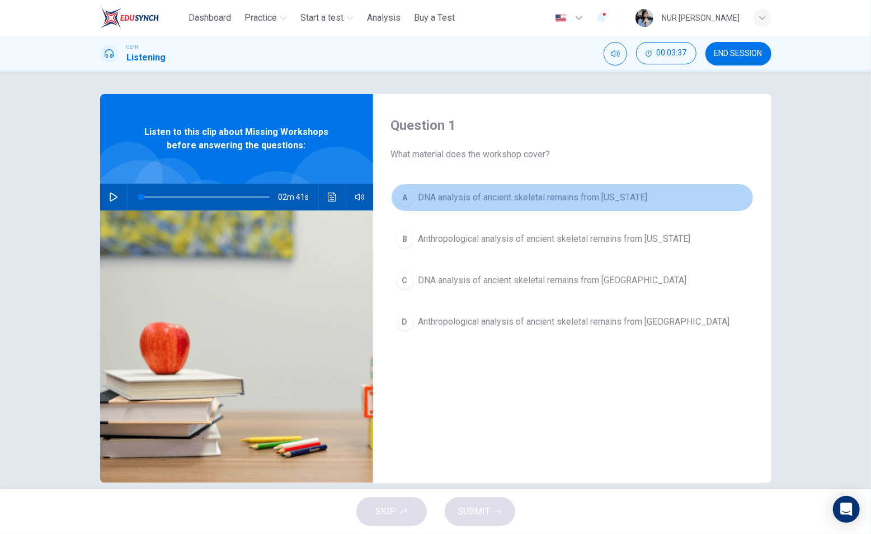
click at [396, 196] on div "A" at bounding box center [405, 198] width 18 height 18
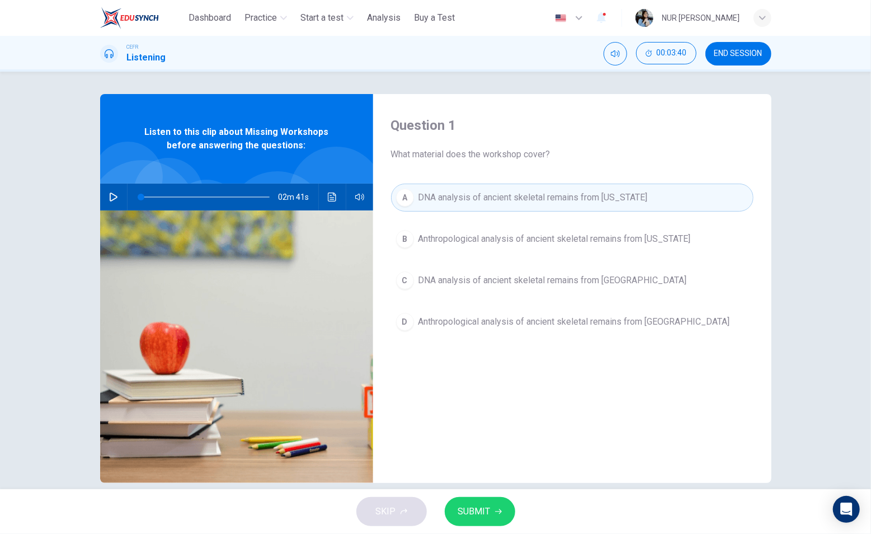
click at [489, 500] on button "SUBMIT" at bounding box center [480, 511] width 71 height 29
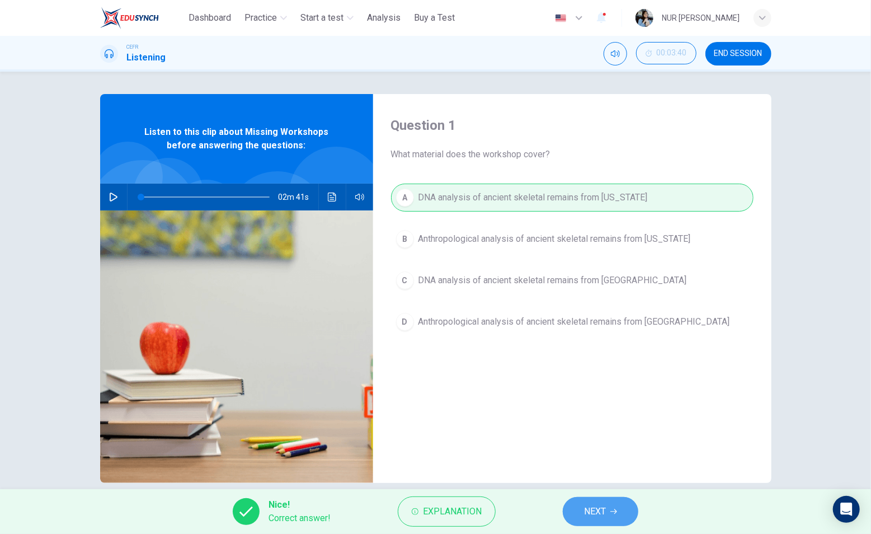
click at [592, 510] on span "NEXT" at bounding box center [595, 512] width 22 height 16
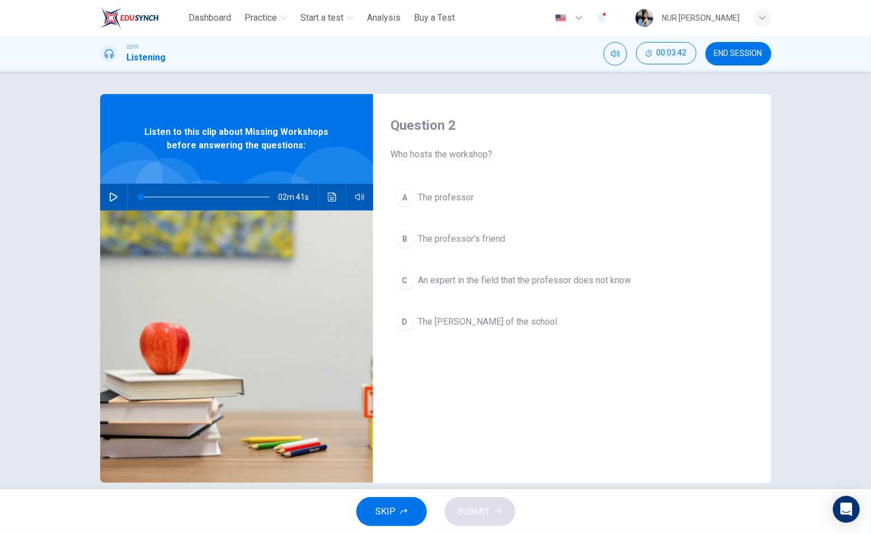
click at [405, 240] on div "B" at bounding box center [405, 239] width 18 height 18
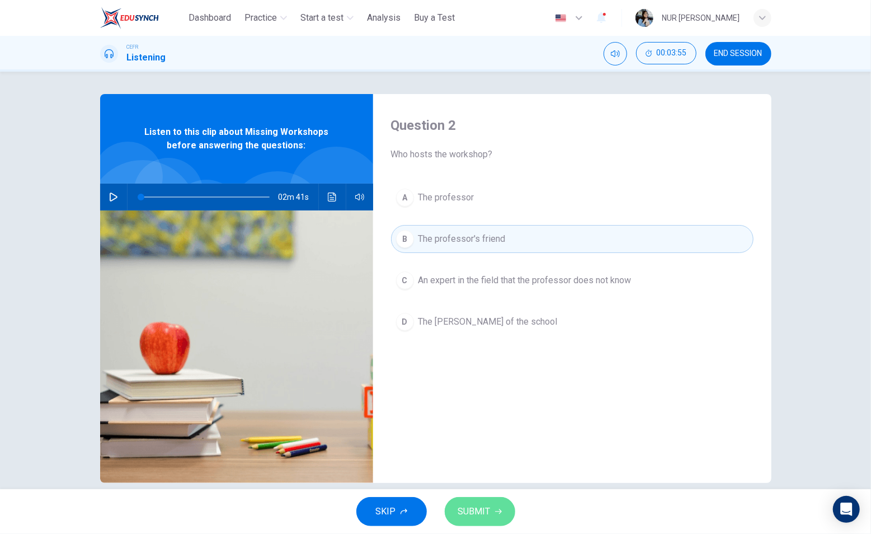
click at [471, 514] on span "SUBMIT" at bounding box center [474, 512] width 32 height 16
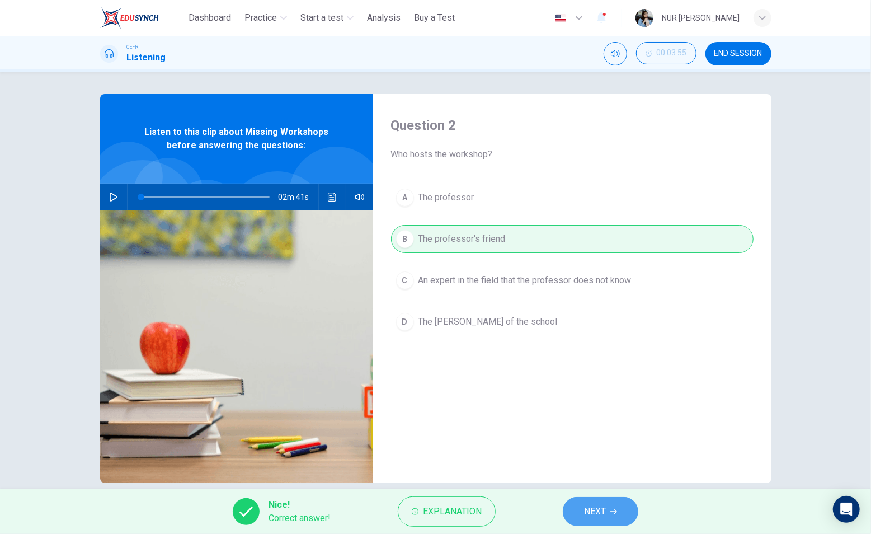
click at [588, 515] on span "NEXT" at bounding box center [595, 512] width 22 height 16
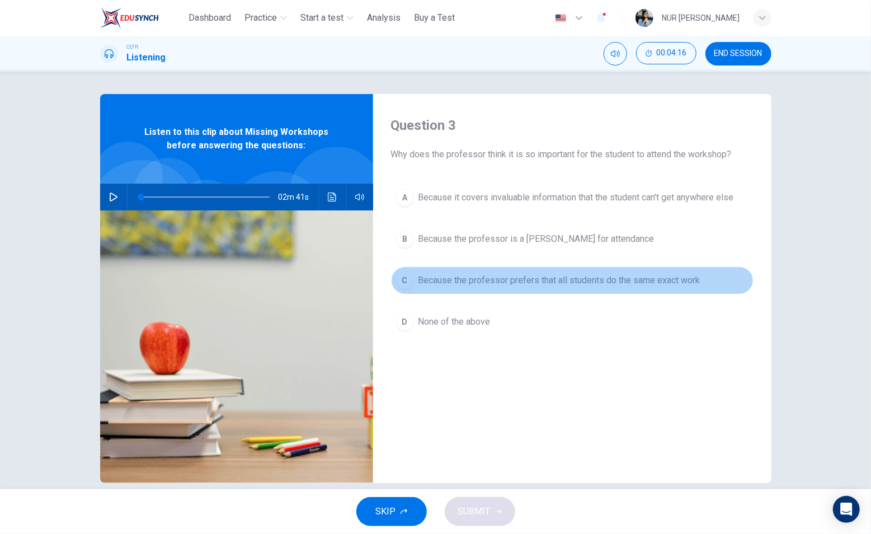
click at [413, 284] on button "C Because the professor prefers that all students do the same exact work" at bounding box center [572, 280] width 363 height 28
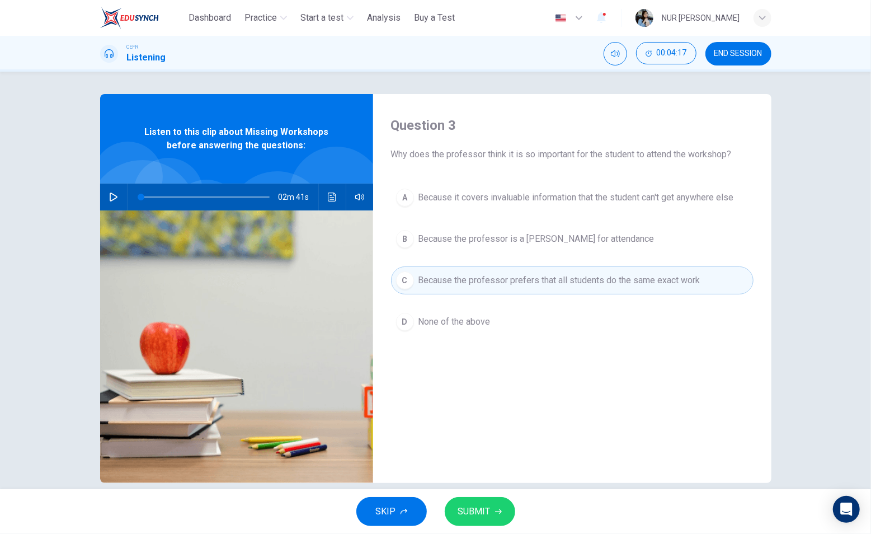
click at [482, 516] on span "SUBMIT" at bounding box center [474, 512] width 32 height 16
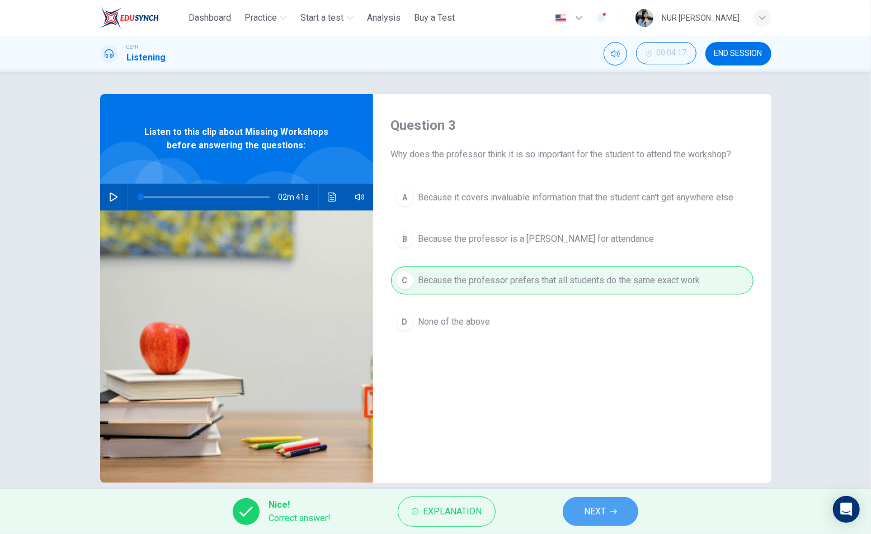
click at [607, 503] on button "NEXT" at bounding box center [601, 511] width 76 height 29
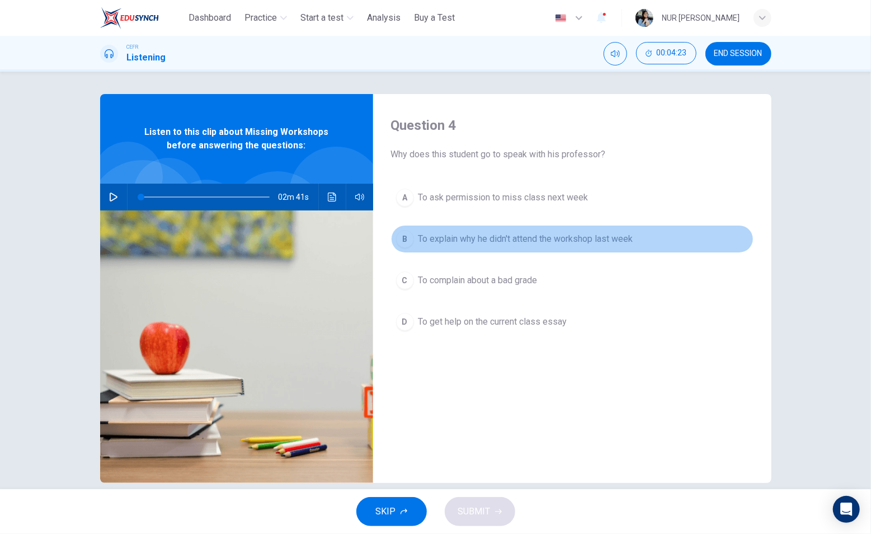
click at [423, 233] on span "To explain why he didn't attend the workshop last week" at bounding box center [526, 238] width 215 height 13
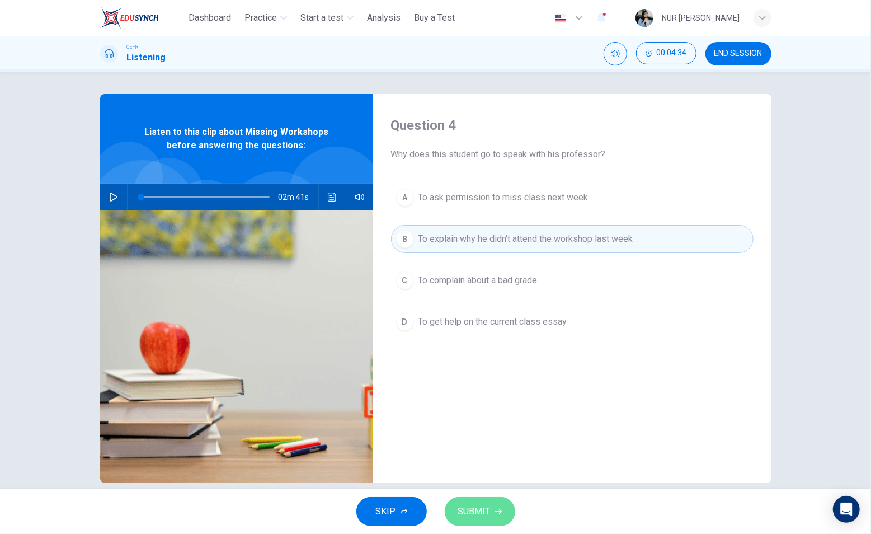
click at [476, 497] on button "SUBMIT" at bounding box center [480, 511] width 71 height 29
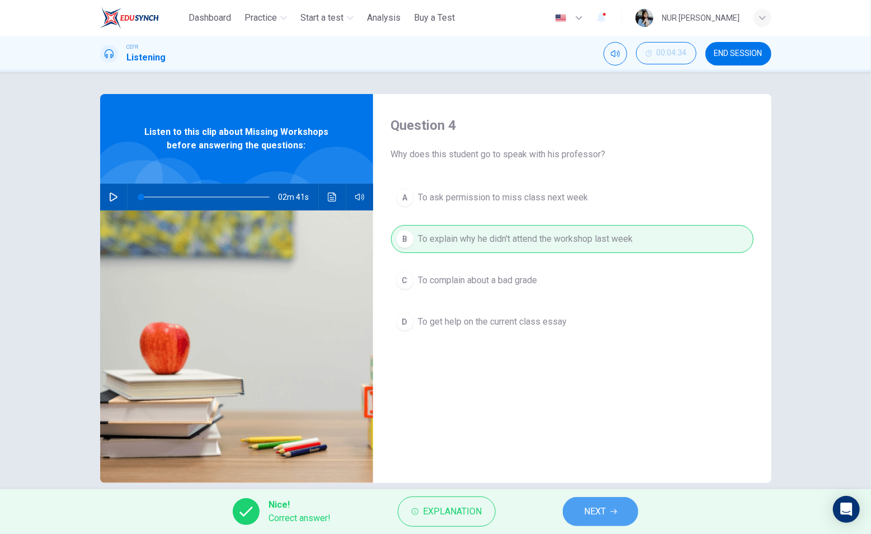
click at [575, 505] on button "NEXT" at bounding box center [601, 511] width 76 height 29
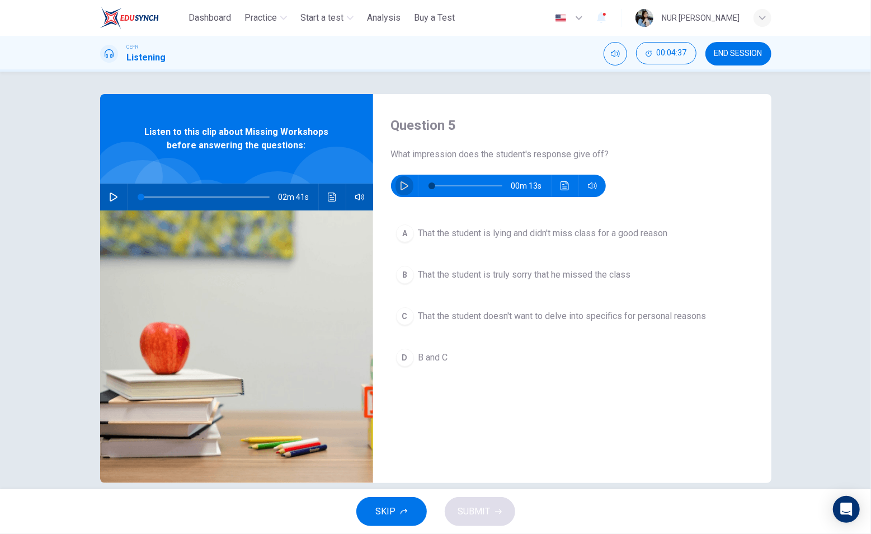
click at [402, 189] on icon "button" at bounding box center [404, 185] width 9 height 9
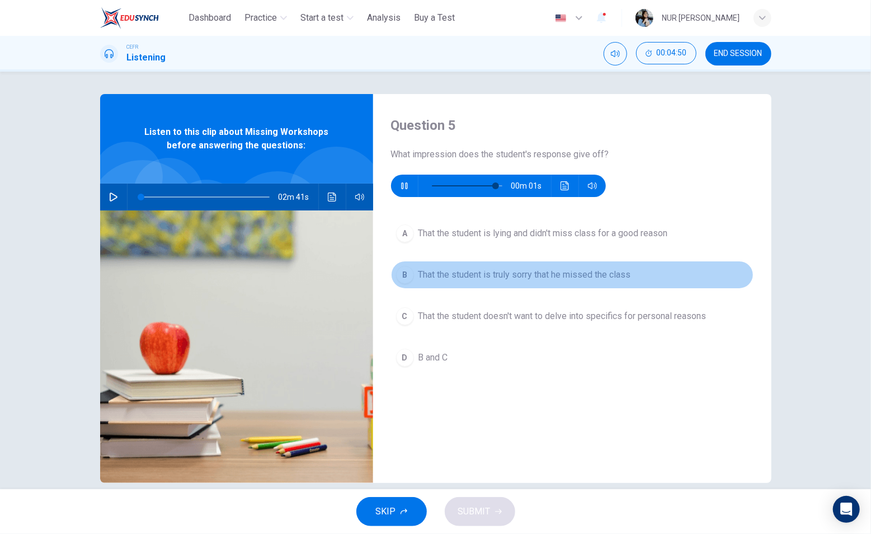
click at [405, 275] on div "B" at bounding box center [405, 275] width 18 height 18
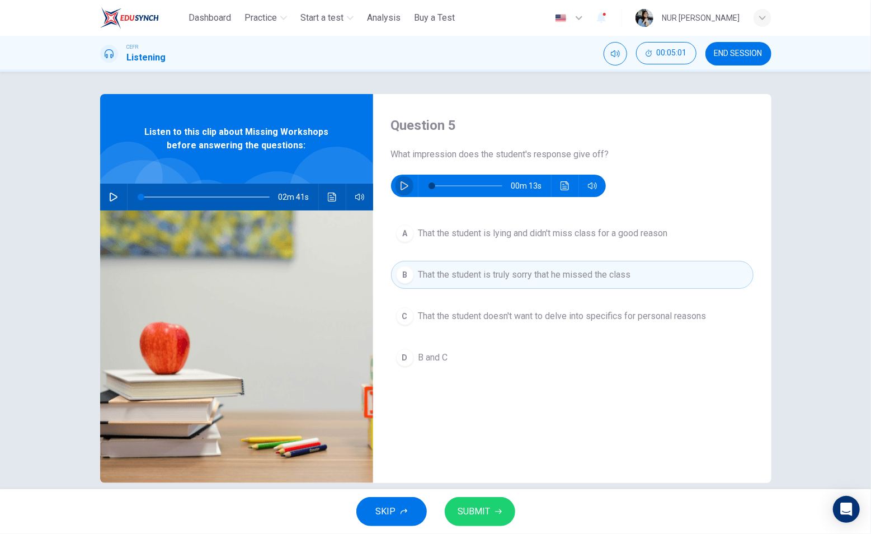
click at [400, 187] on icon "button" at bounding box center [404, 185] width 9 height 9
type input "*"
click at [478, 504] on span "SUBMIT" at bounding box center [474, 512] width 32 height 16
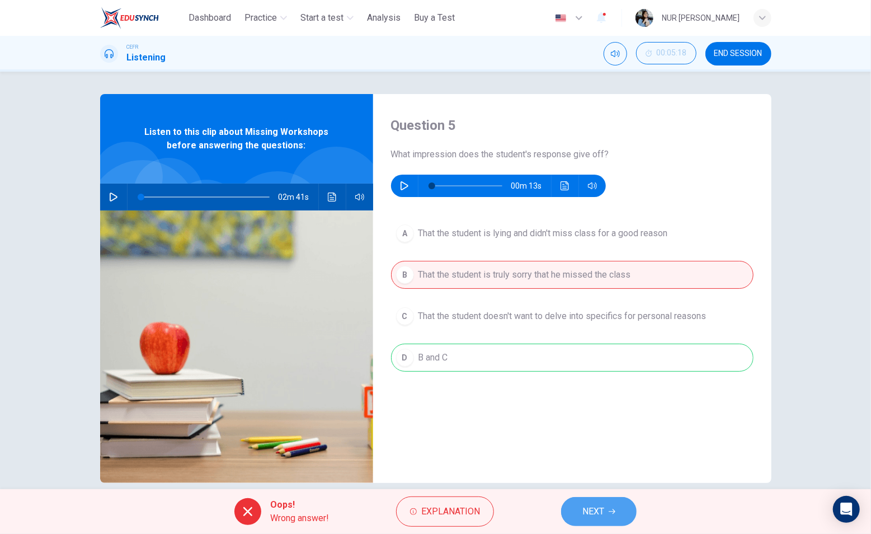
click at [584, 499] on button "NEXT" at bounding box center [599, 511] width 76 height 29
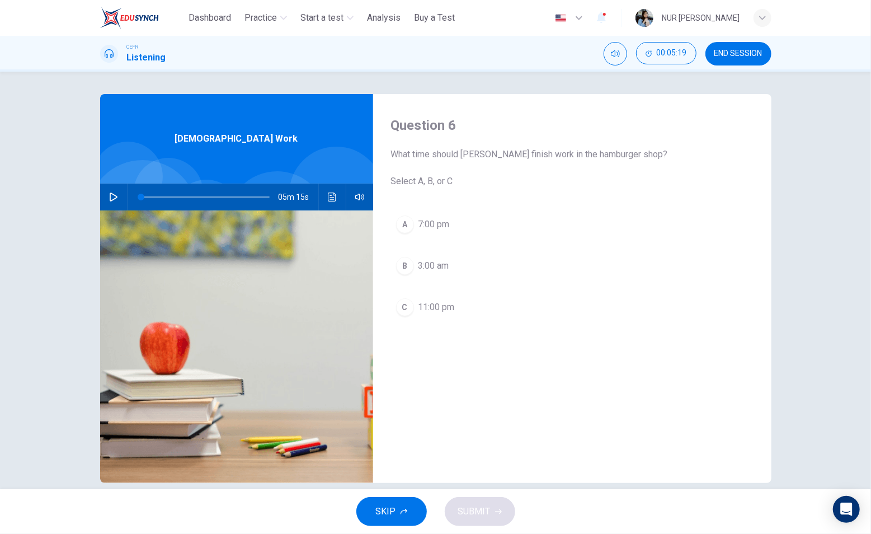
click at [728, 58] on span "END SESSION" at bounding box center [739, 53] width 48 height 9
